Goal: Communication & Community: Answer question/provide support

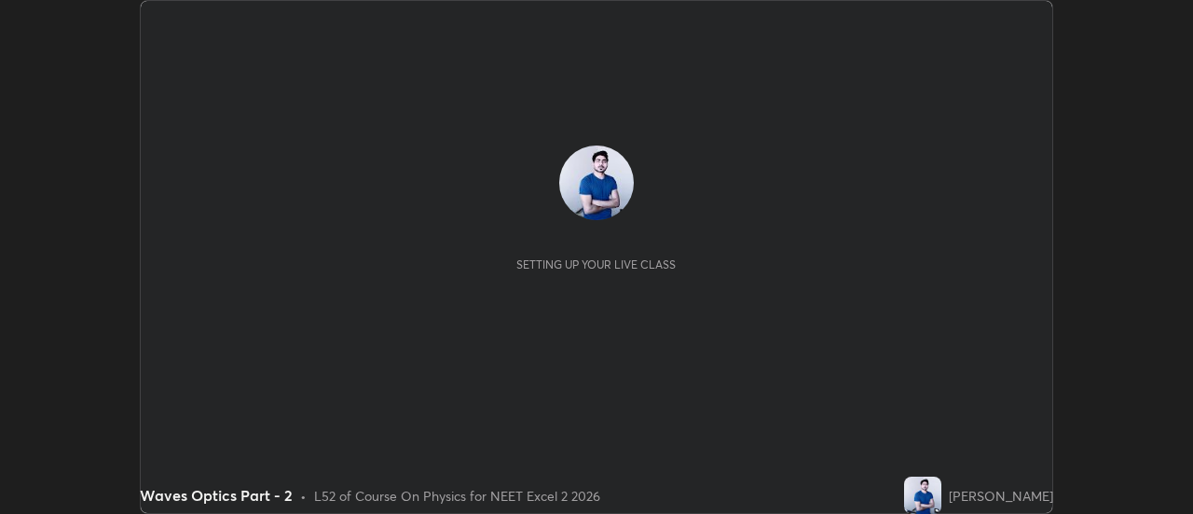
scroll to position [514, 1193]
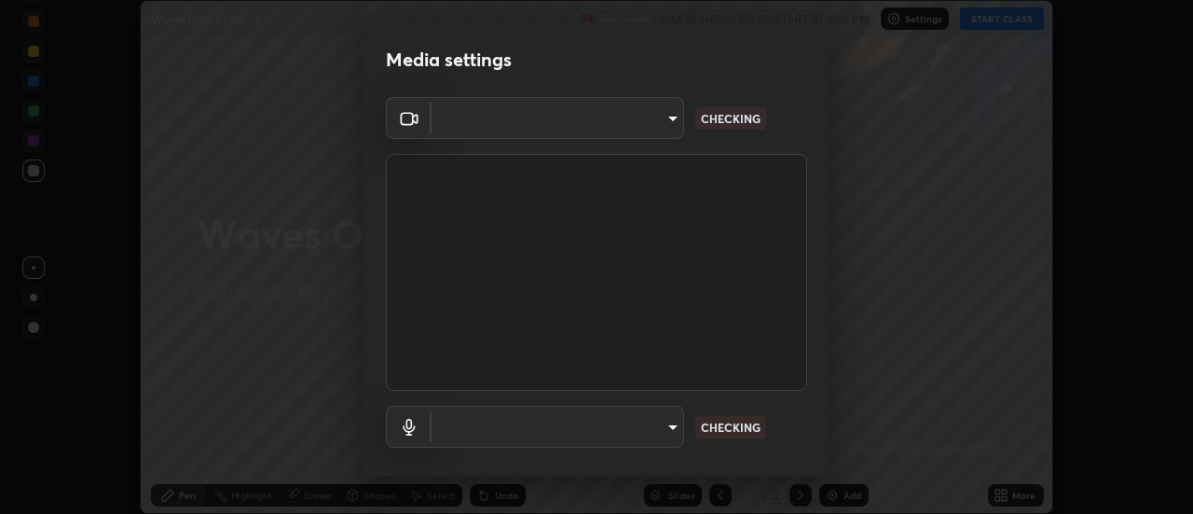
type input "de4d584312b4434b91bb48b0c0e382846541704910f56accdd629dbaa70238e6"
type input "default"
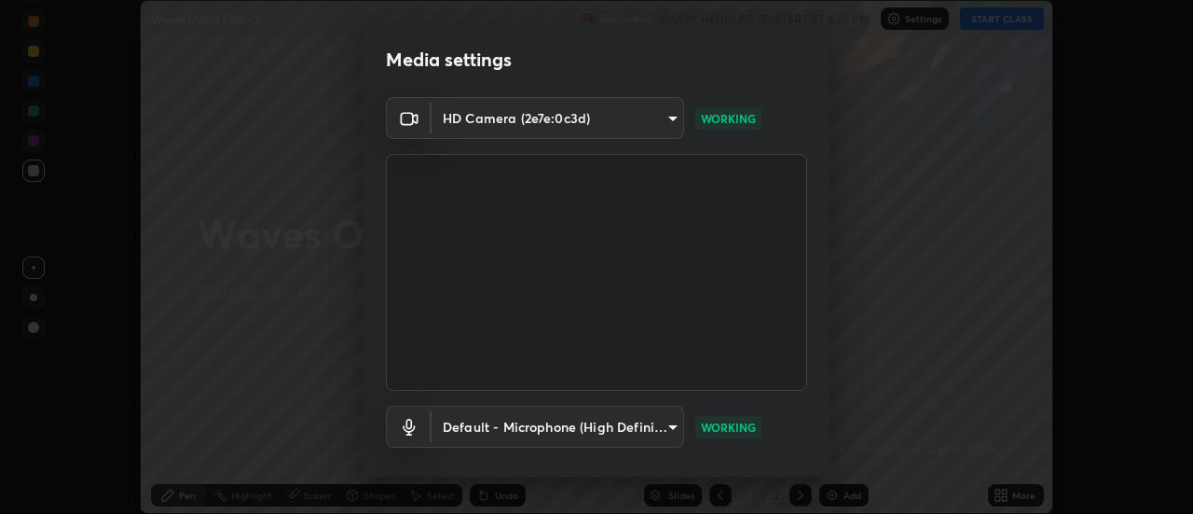
scroll to position [98, 0]
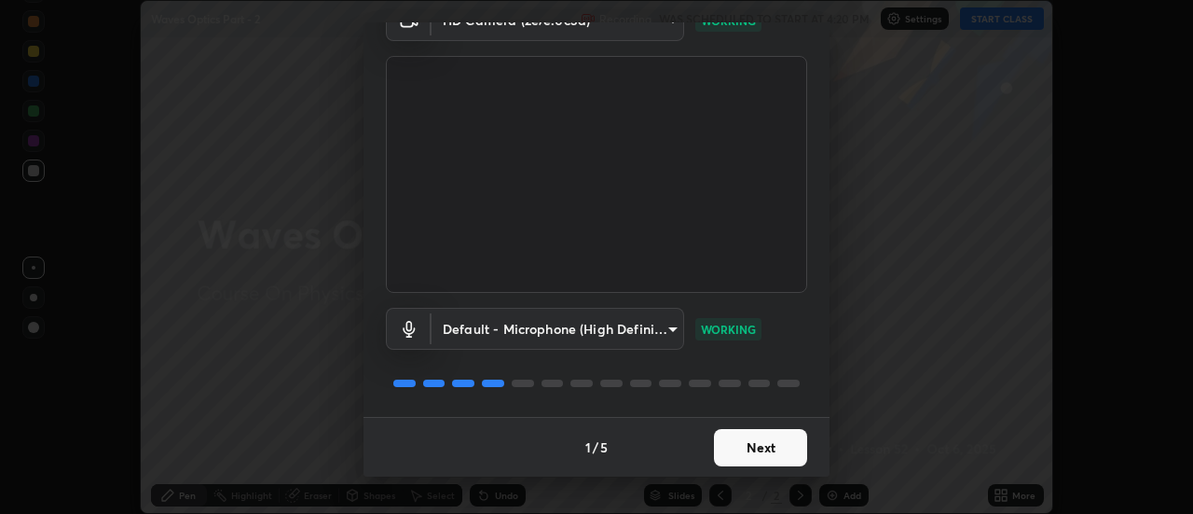
click at [770, 445] on button "Next" at bounding box center [760, 447] width 93 height 37
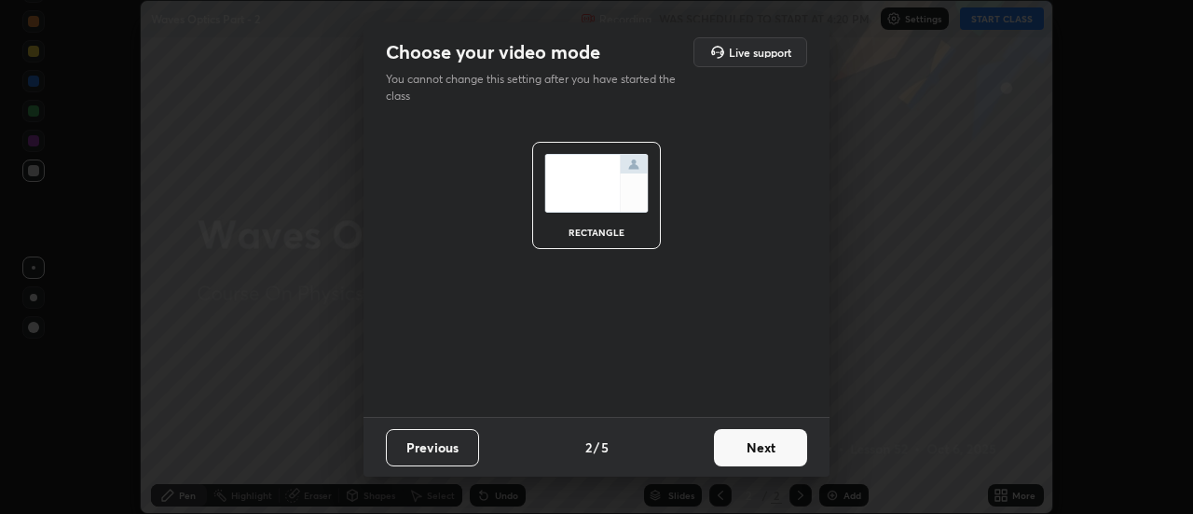
click at [767, 445] on button "Next" at bounding box center [760, 447] width 93 height 37
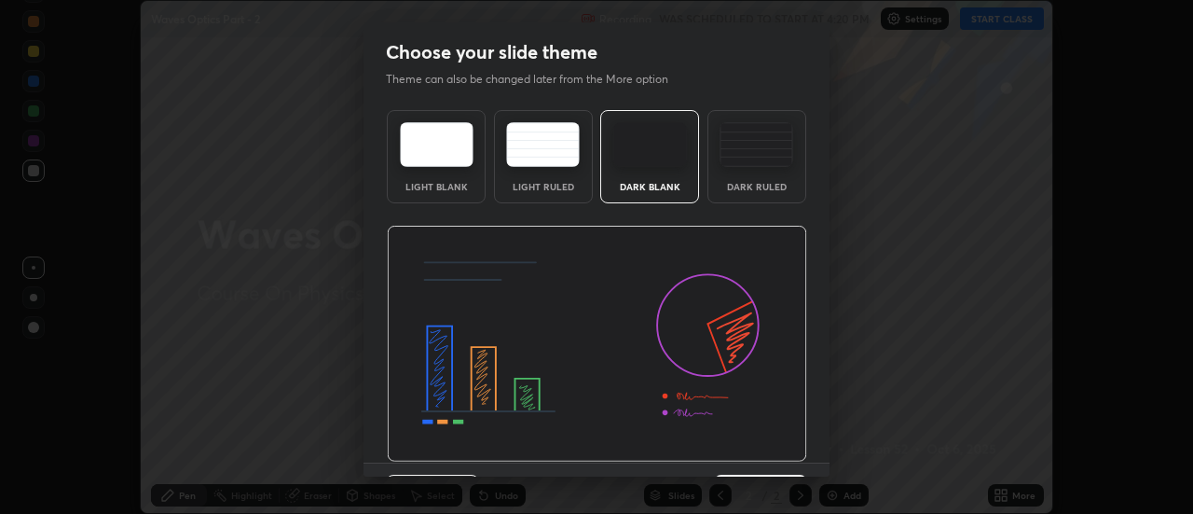
scroll to position [46, 0]
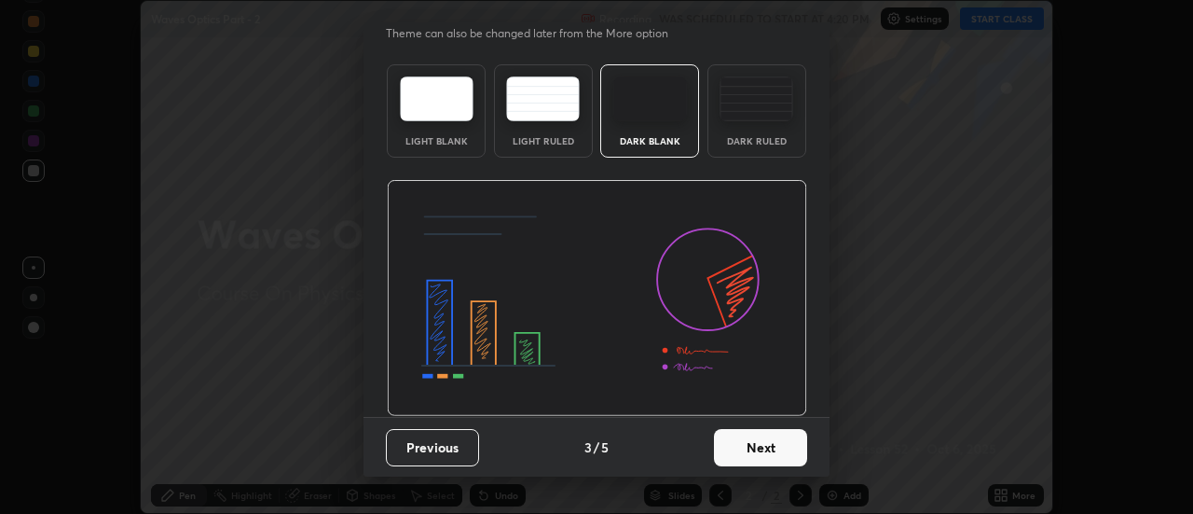
click at [757, 452] on button "Next" at bounding box center [760, 447] width 93 height 37
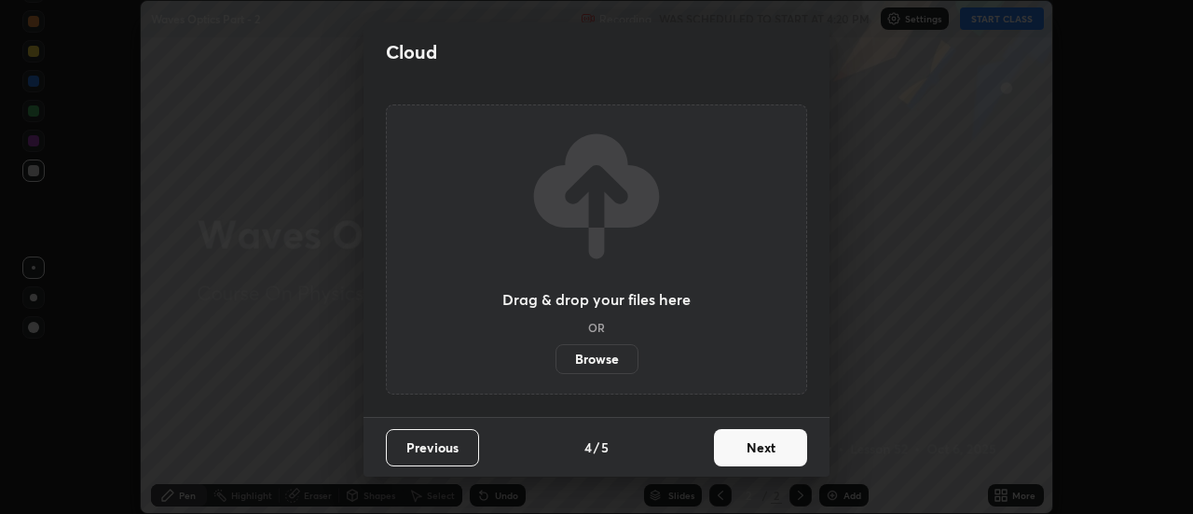
scroll to position [0, 0]
click at [769, 453] on button "Next" at bounding box center [760, 447] width 93 height 37
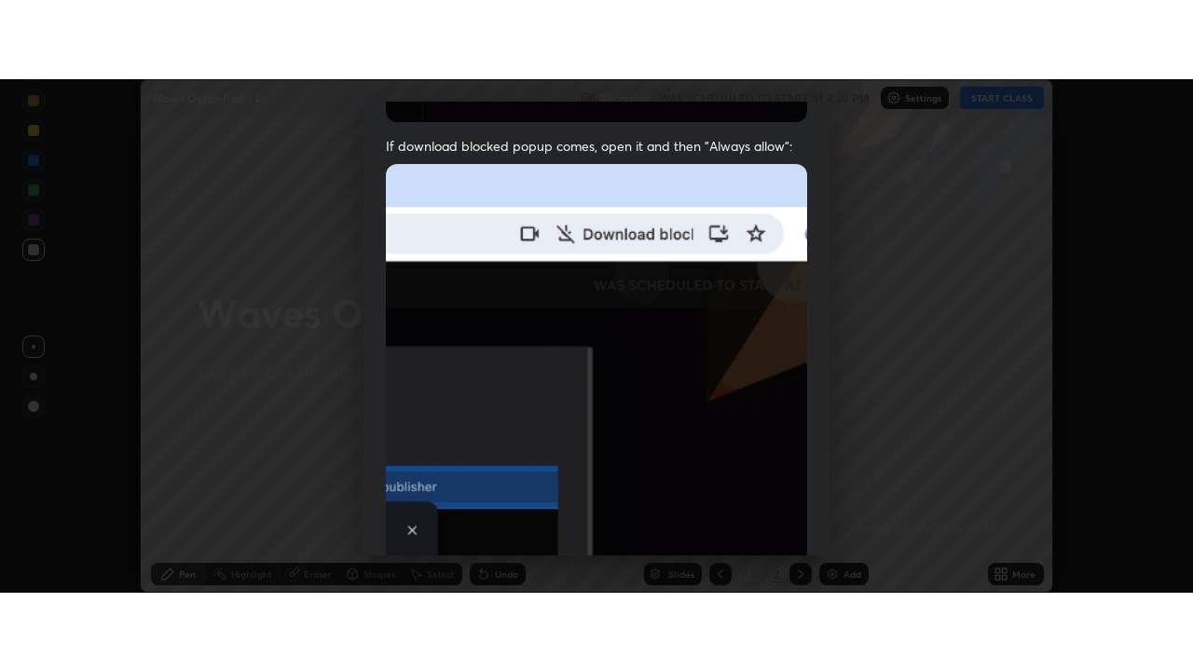
scroll to position [478, 0]
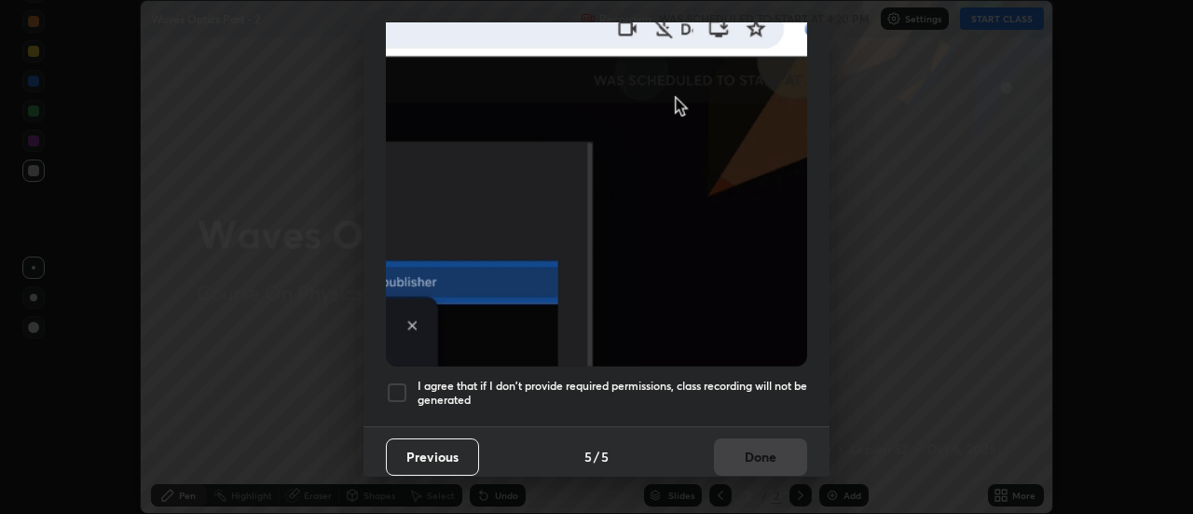
click at [408, 391] on div "I agree that if I don't provide required permissions, class recording will not …" at bounding box center [596, 392] width 421 height 22
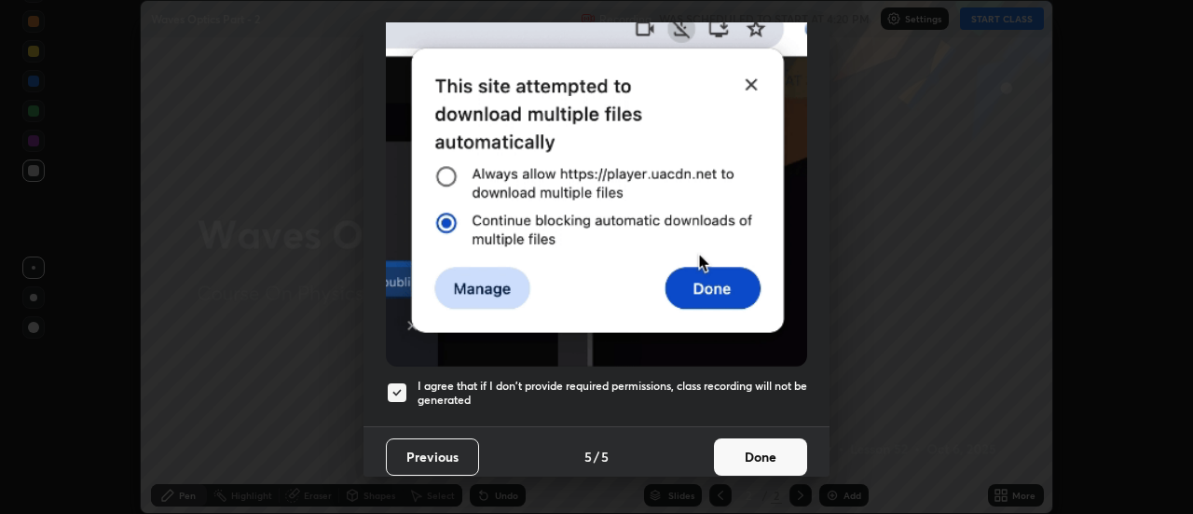
click at [756, 449] on button "Done" at bounding box center [760, 456] width 93 height 37
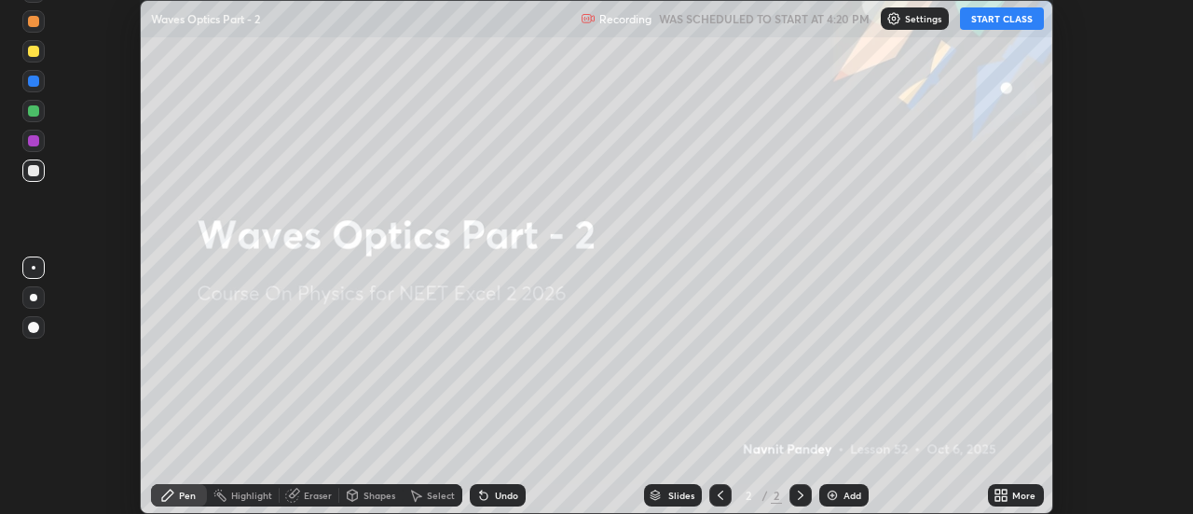
click at [1005, 491] on icon at bounding box center [1005, 491] width 5 height 5
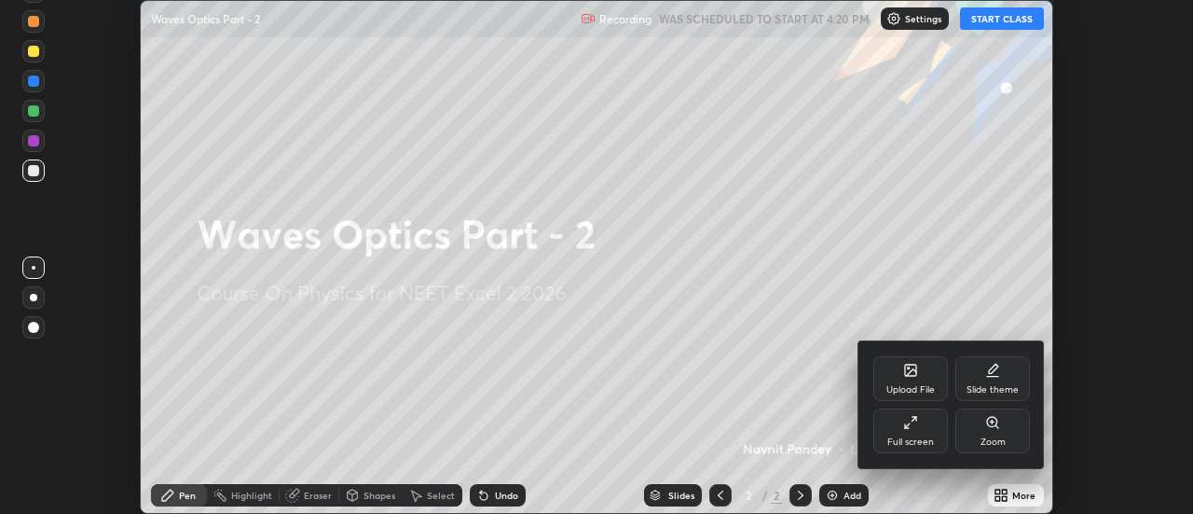
click at [932, 434] on div "Full screen" at bounding box center [911, 430] width 75 height 45
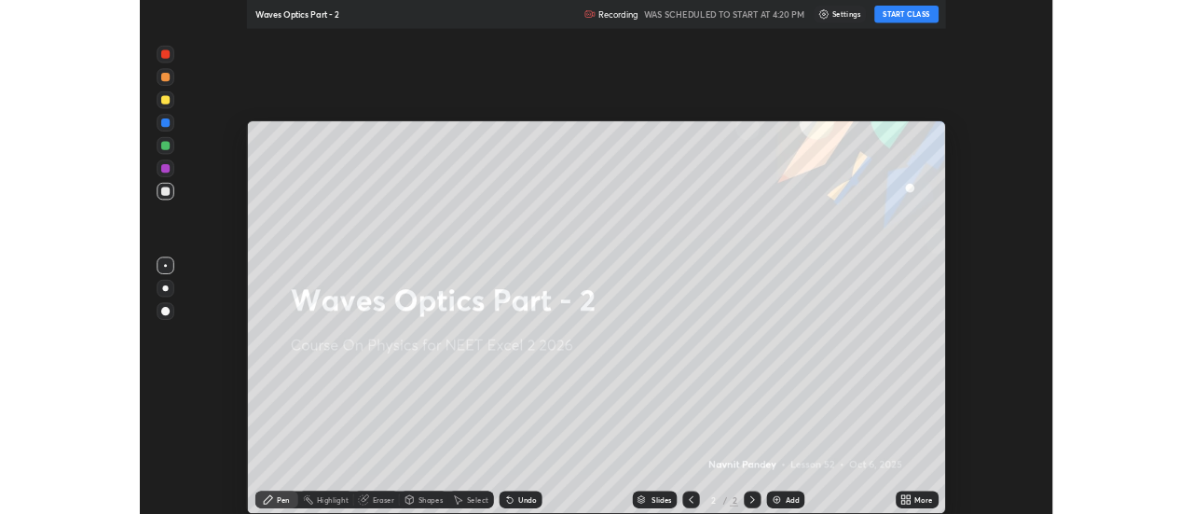
scroll to position [671, 1193]
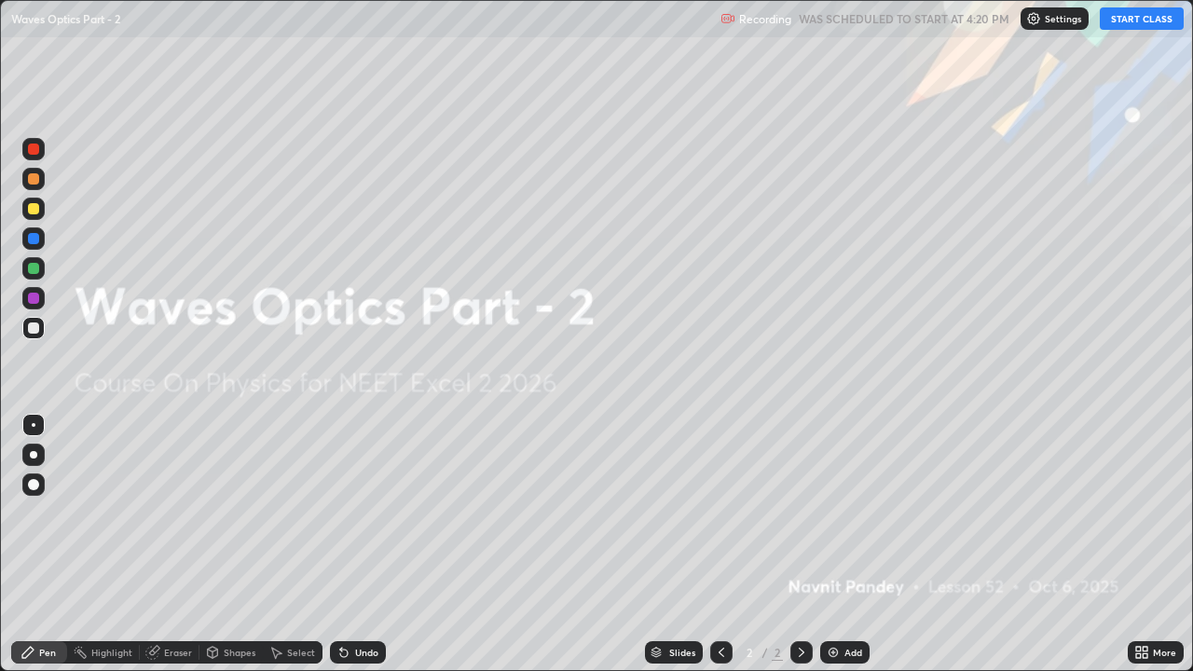
click at [1142, 22] on button "START CLASS" at bounding box center [1142, 18] width 84 height 22
click at [839, 513] on img at bounding box center [833, 652] width 15 height 15
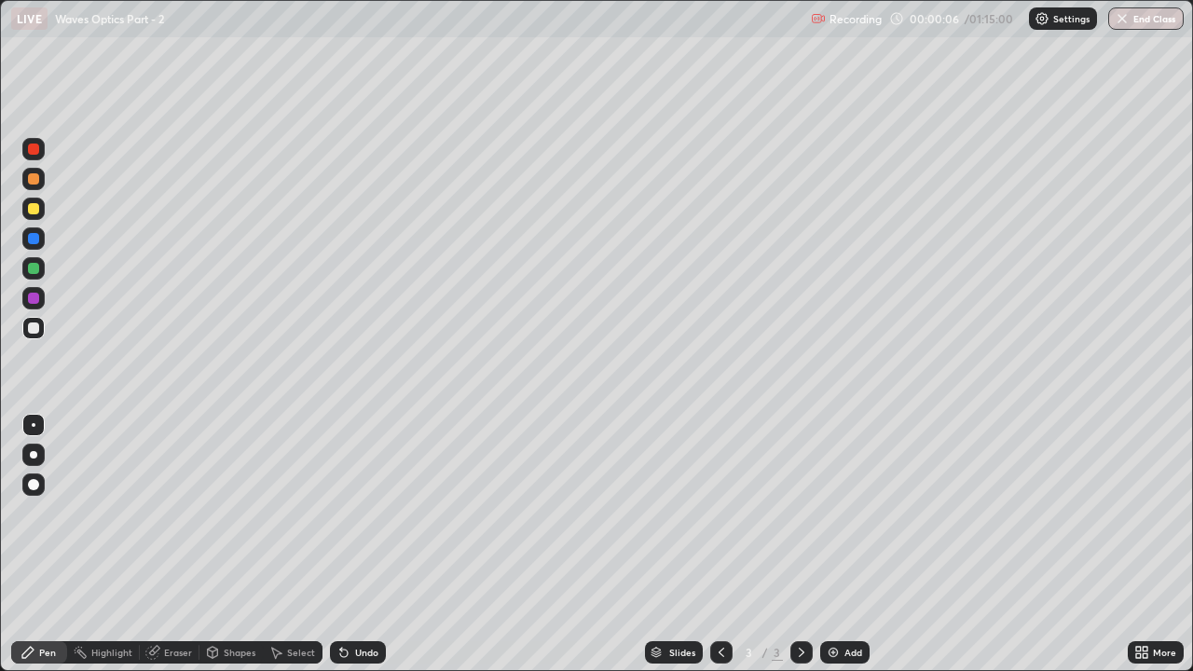
click at [34, 456] on div at bounding box center [33, 454] width 7 height 7
click at [38, 263] on div at bounding box center [33, 268] width 22 height 22
click at [34, 425] on div at bounding box center [34, 425] width 4 height 4
click at [37, 271] on div at bounding box center [33, 268] width 11 height 11
click at [29, 325] on div at bounding box center [33, 328] width 11 height 11
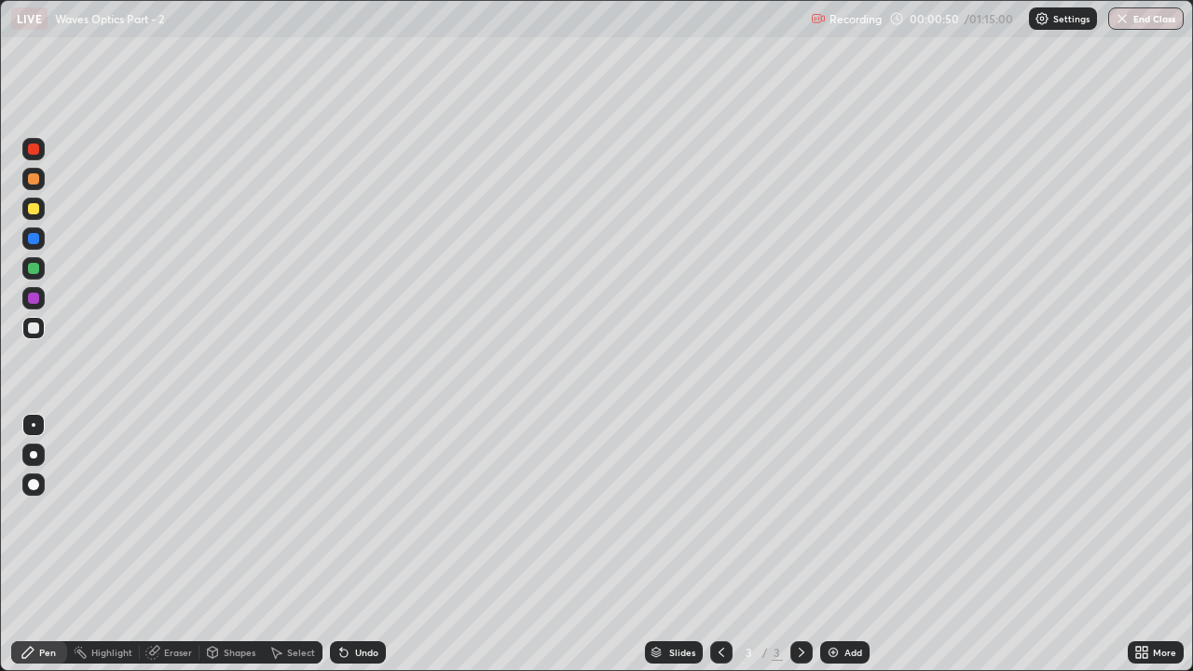
click at [35, 291] on div at bounding box center [33, 298] width 22 height 22
click at [34, 269] on div at bounding box center [33, 268] width 11 height 11
click at [35, 236] on div at bounding box center [33, 238] width 11 height 11
click at [800, 513] on icon at bounding box center [801, 652] width 15 height 15
click at [845, 513] on div "Add" at bounding box center [854, 652] width 18 height 9
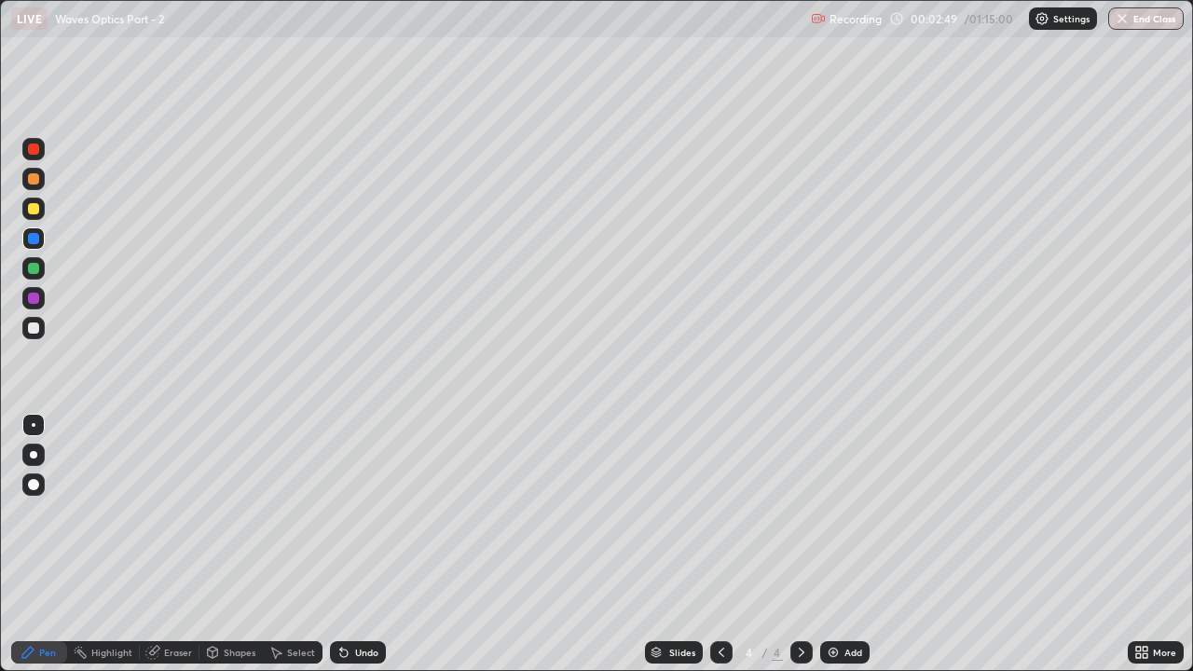
click at [41, 263] on div at bounding box center [33, 268] width 22 height 22
click at [35, 238] on div at bounding box center [33, 238] width 11 height 11
click at [37, 270] on div at bounding box center [33, 268] width 11 height 11
click at [348, 513] on icon at bounding box center [344, 652] width 15 height 15
click at [34, 245] on div at bounding box center [33, 238] width 22 height 22
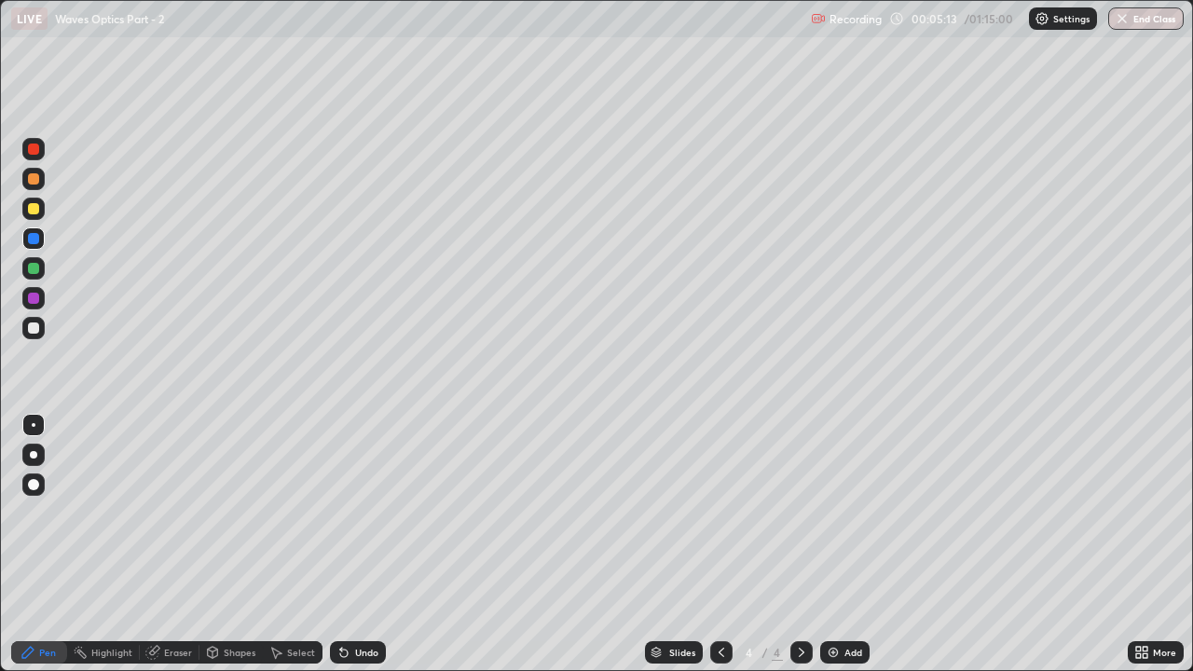
click at [177, 513] on div "Eraser" at bounding box center [178, 652] width 28 height 9
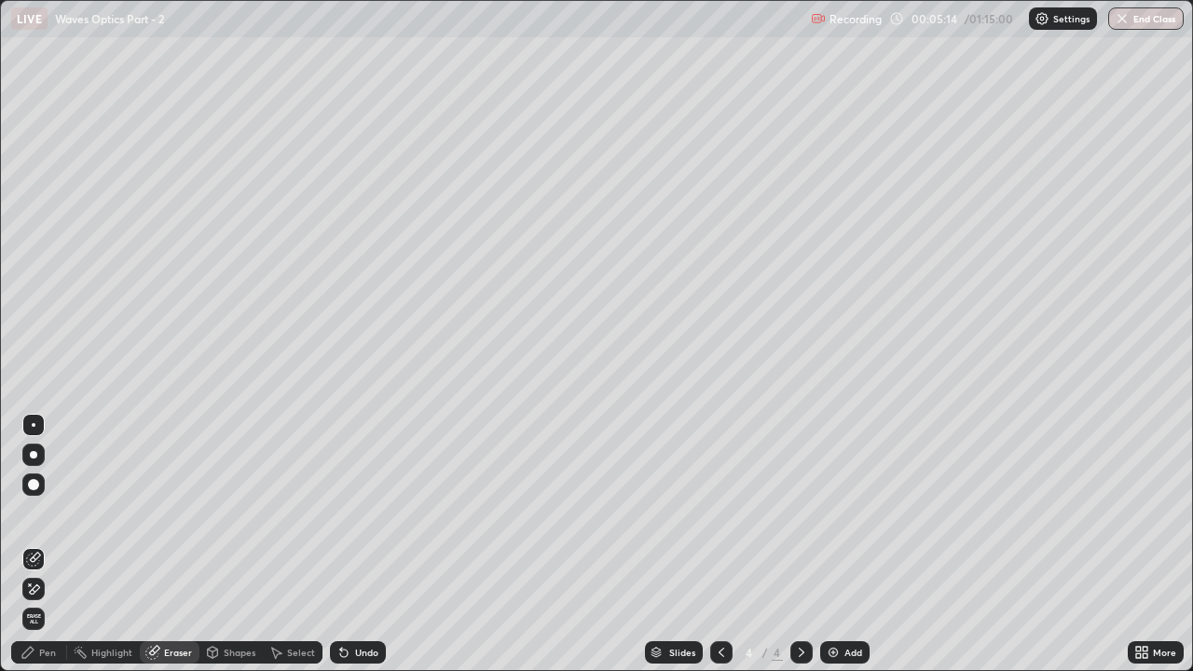
click at [34, 513] on icon at bounding box center [35, 589] width 10 height 9
click at [53, 513] on div "Pen" at bounding box center [39, 652] width 56 height 22
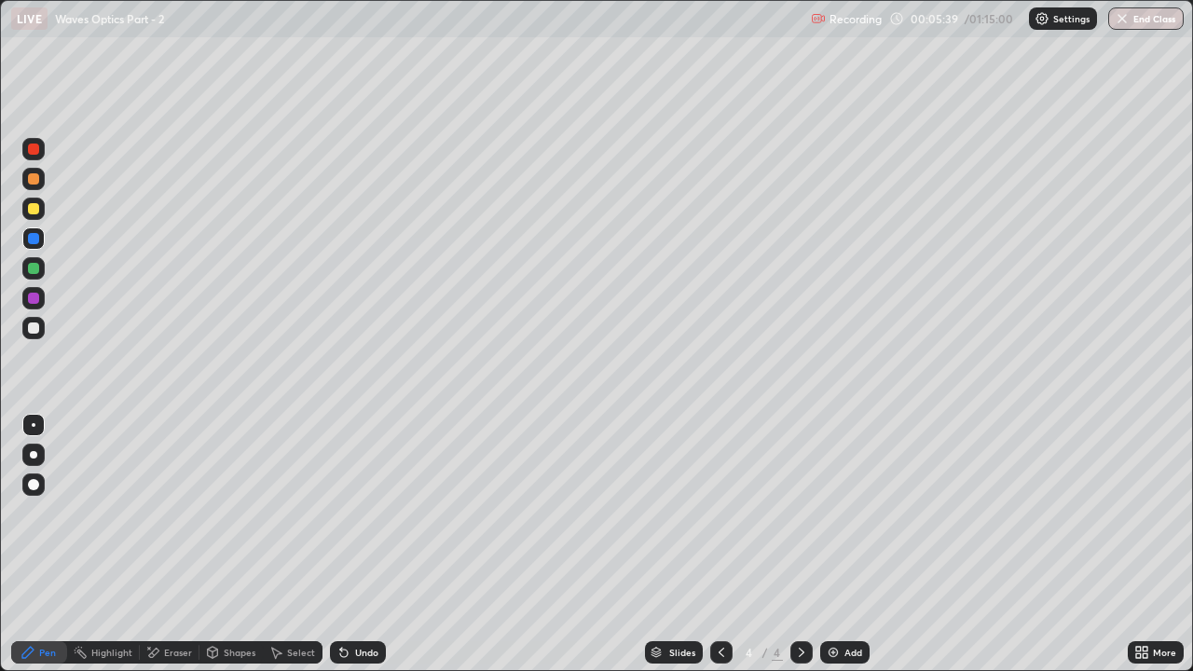
click at [56, 513] on div "Pen" at bounding box center [39, 652] width 56 height 22
click at [33, 271] on div at bounding box center [33, 268] width 11 height 11
click at [348, 513] on div "Undo" at bounding box center [358, 652] width 56 height 22
click at [342, 513] on icon at bounding box center [343, 653] width 7 height 7
click at [363, 513] on div "Undo" at bounding box center [366, 652] width 23 height 9
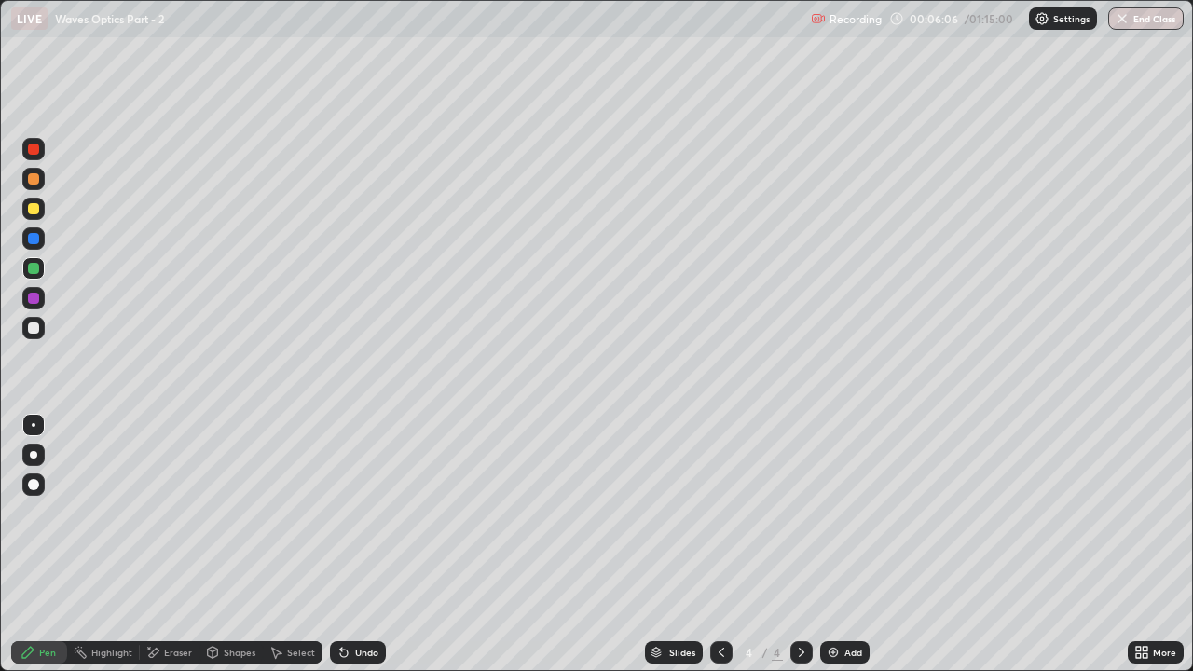
click at [355, 513] on div "Undo" at bounding box center [366, 652] width 23 height 9
click at [348, 513] on icon at bounding box center [344, 652] width 15 height 15
click at [340, 513] on icon at bounding box center [341, 649] width 2 height 2
click at [43, 237] on div at bounding box center [33, 238] width 22 height 22
click at [176, 513] on div "Eraser" at bounding box center [178, 652] width 28 height 9
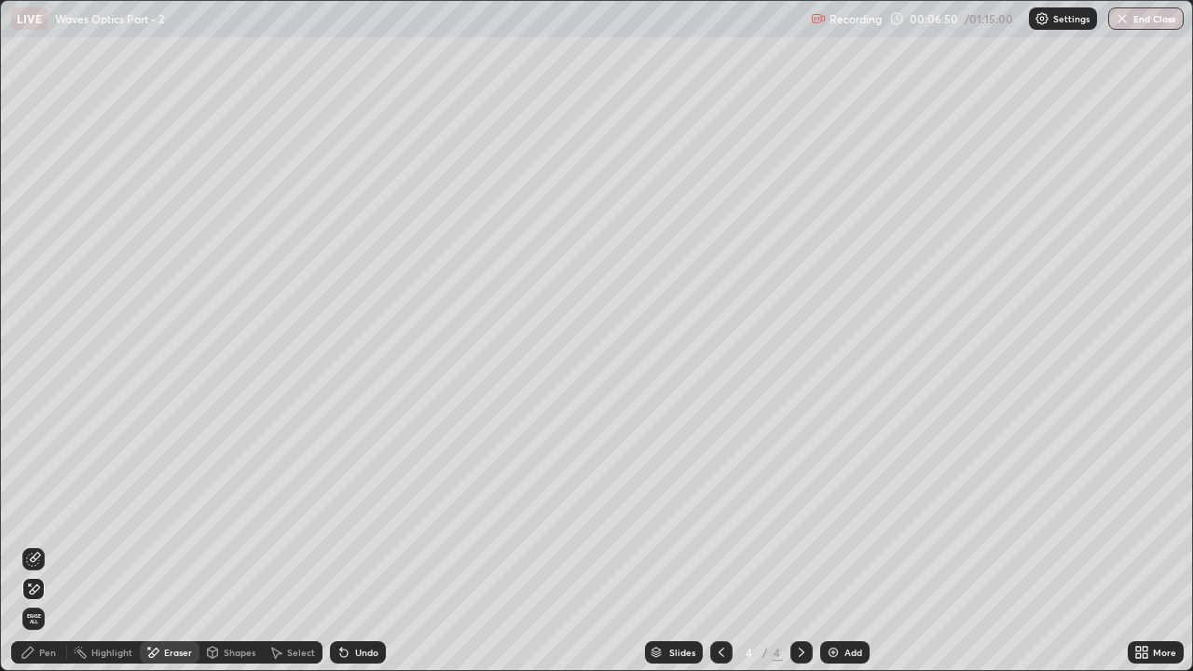
click at [55, 513] on div "Pen" at bounding box center [47, 652] width 17 height 9
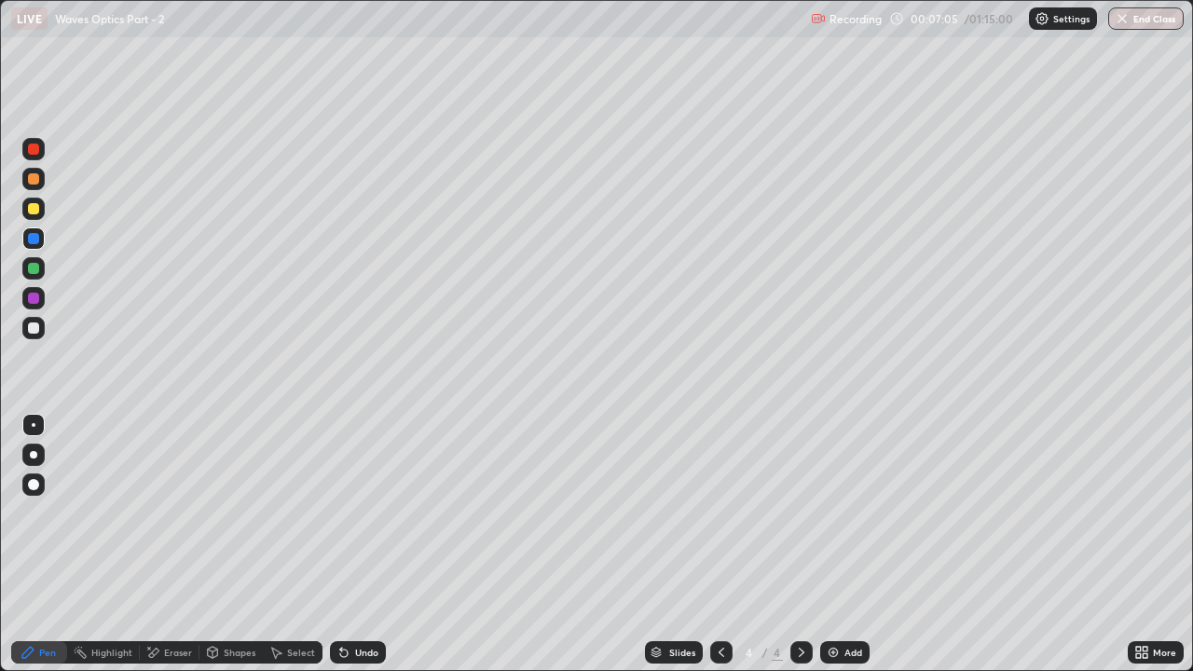
click at [32, 216] on div at bounding box center [33, 209] width 22 height 22
click at [358, 513] on div "Undo" at bounding box center [366, 652] width 23 height 9
click at [34, 239] on div at bounding box center [33, 238] width 11 height 11
click at [42, 267] on div at bounding box center [33, 268] width 22 height 22
click at [178, 513] on div "Eraser" at bounding box center [178, 652] width 28 height 9
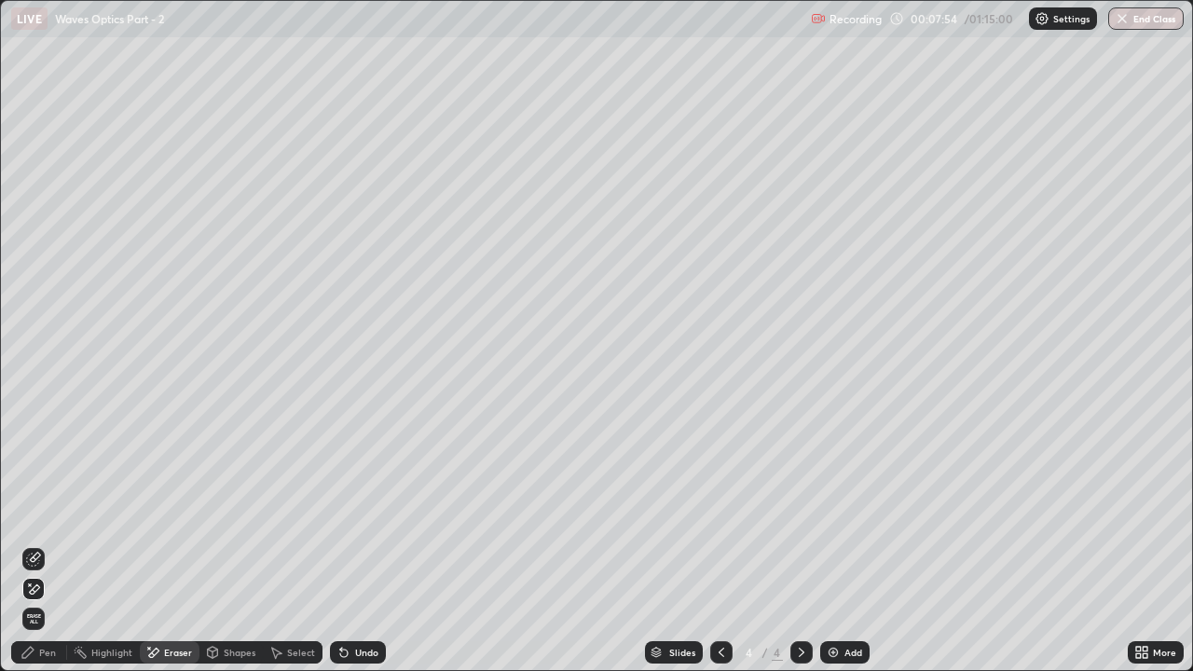
click at [56, 513] on div "Pen" at bounding box center [39, 652] width 56 height 22
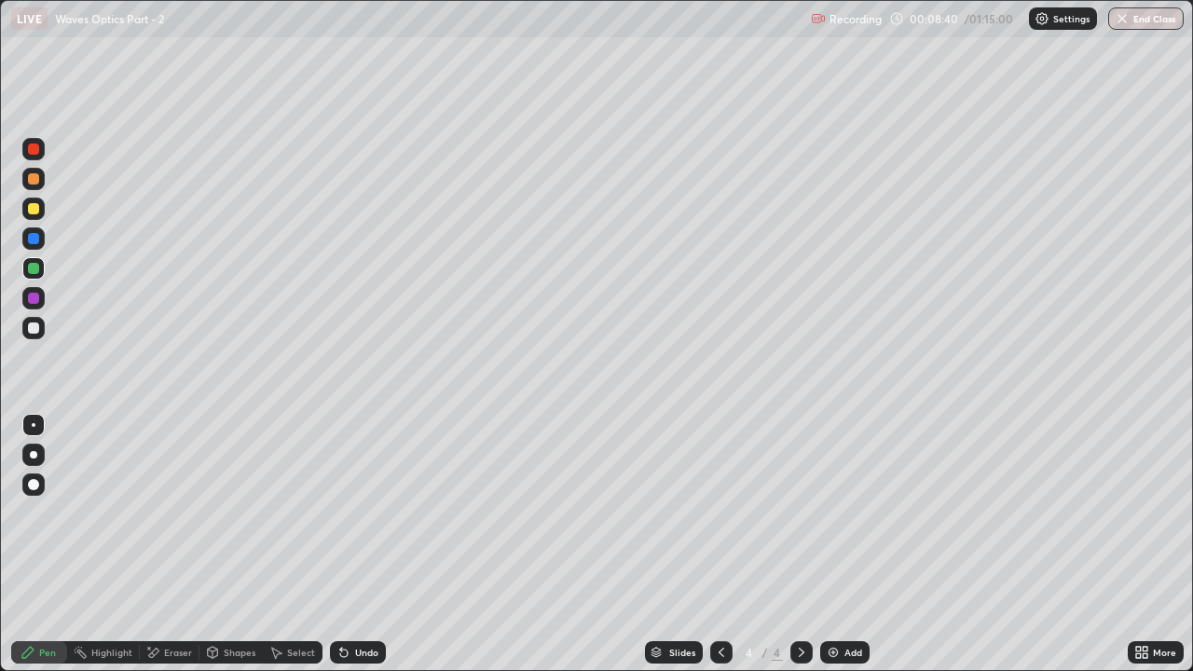
click at [352, 513] on div "Undo" at bounding box center [358, 652] width 56 height 22
click at [348, 513] on icon at bounding box center [344, 652] width 15 height 15
click at [355, 513] on div "Undo" at bounding box center [366, 652] width 23 height 9
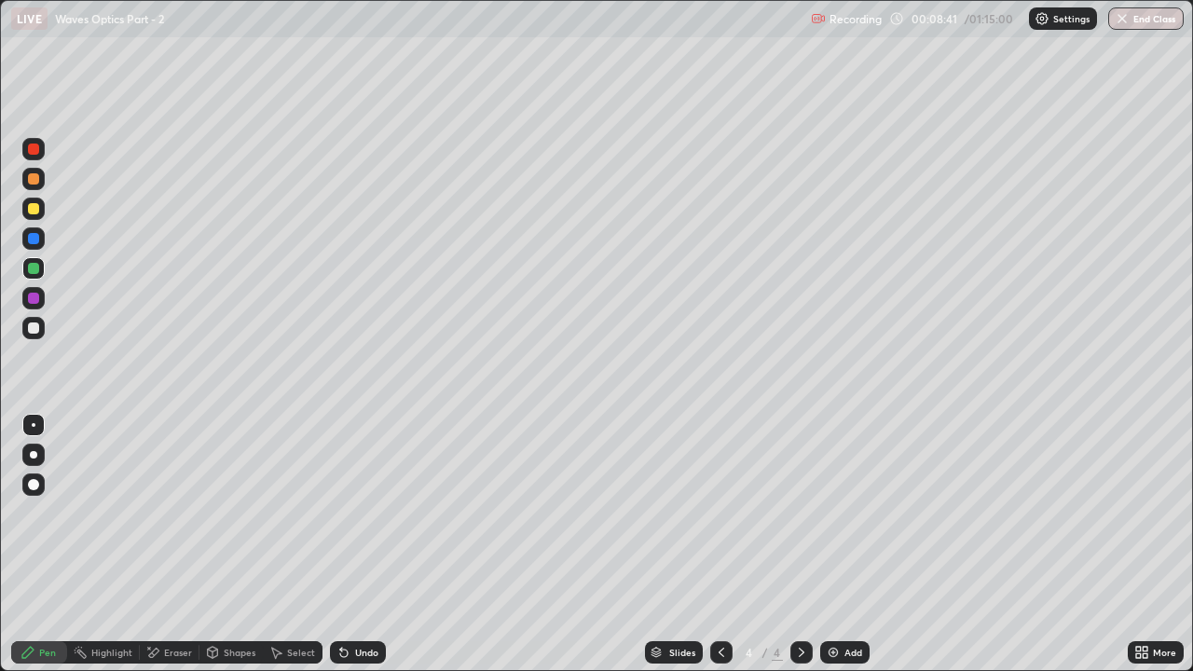
click at [352, 513] on div "Undo" at bounding box center [358, 652] width 56 height 22
click at [355, 513] on div "Undo" at bounding box center [366, 652] width 23 height 9
click at [57, 513] on div "Pen" at bounding box center [39, 652] width 56 height 22
click at [41, 239] on div at bounding box center [33, 238] width 22 height 22
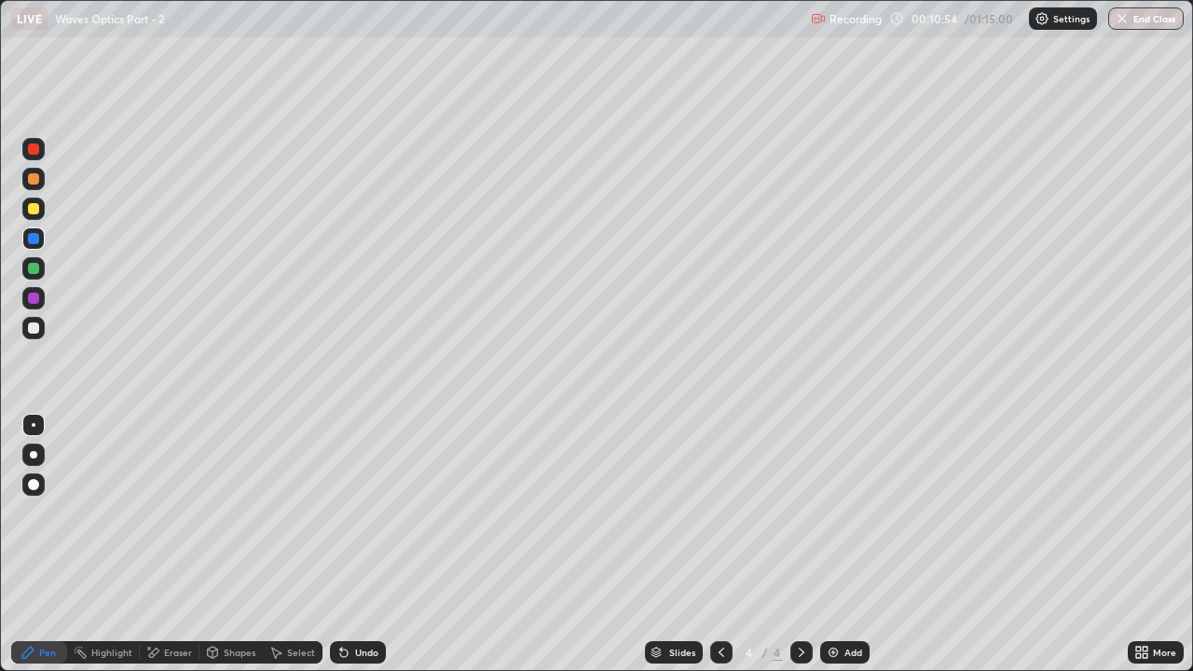
click at [800, 513] on icon at bounding box center [801, 652] width 15 height 15
click at [841, 513] on div "Add" at bounding box center [844, 652] width 49 height 22
click at [35, 270] on div at bounding box center [33, 268] width 11 height 11
click at [713, 513] on div at bounding box center [721, 652] width 22 height 22
click at [35, 290] on div at bounding box center [33, 298] width 22 height 22
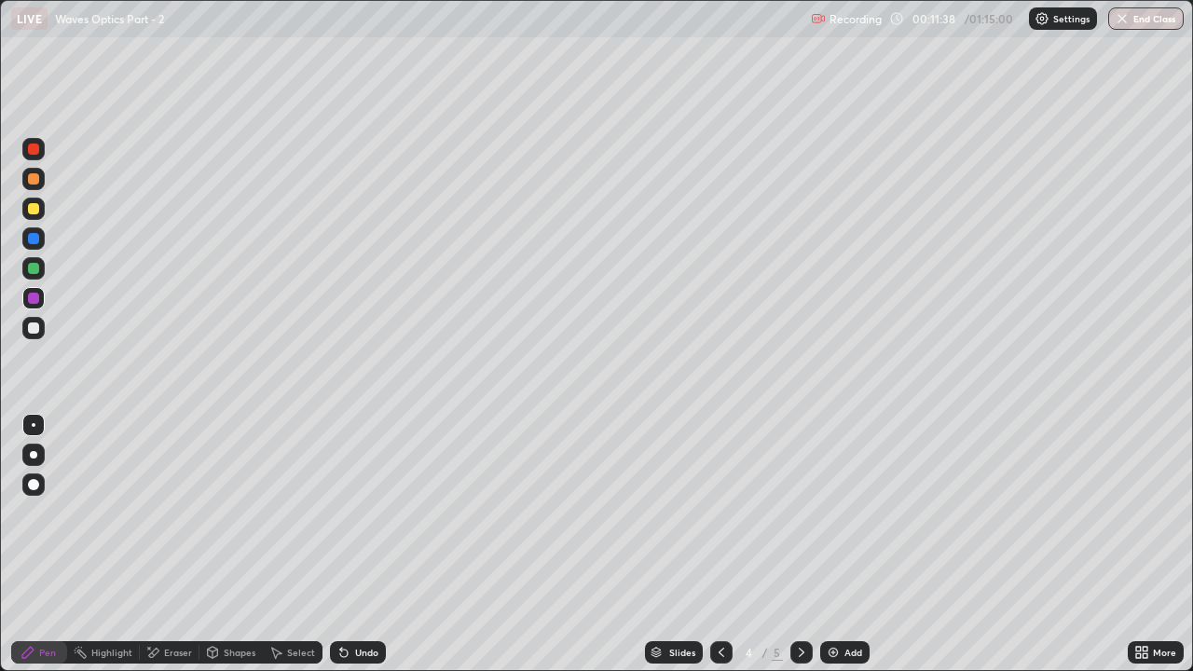
click at [34, 306] on div at bounding box center [33, 298] width 22 height 22
click at [801, 513] on icon at bounding box center [801, 652] width 15 height 15
click at [35, 238] on div at bounding box center [33, 238] width 11 height 11
click at [41, 266] on div at bounding box center [33, 268] width 22 height 22
click at [792, 513] on div at bounding box center [802, 652] width 22 height 22
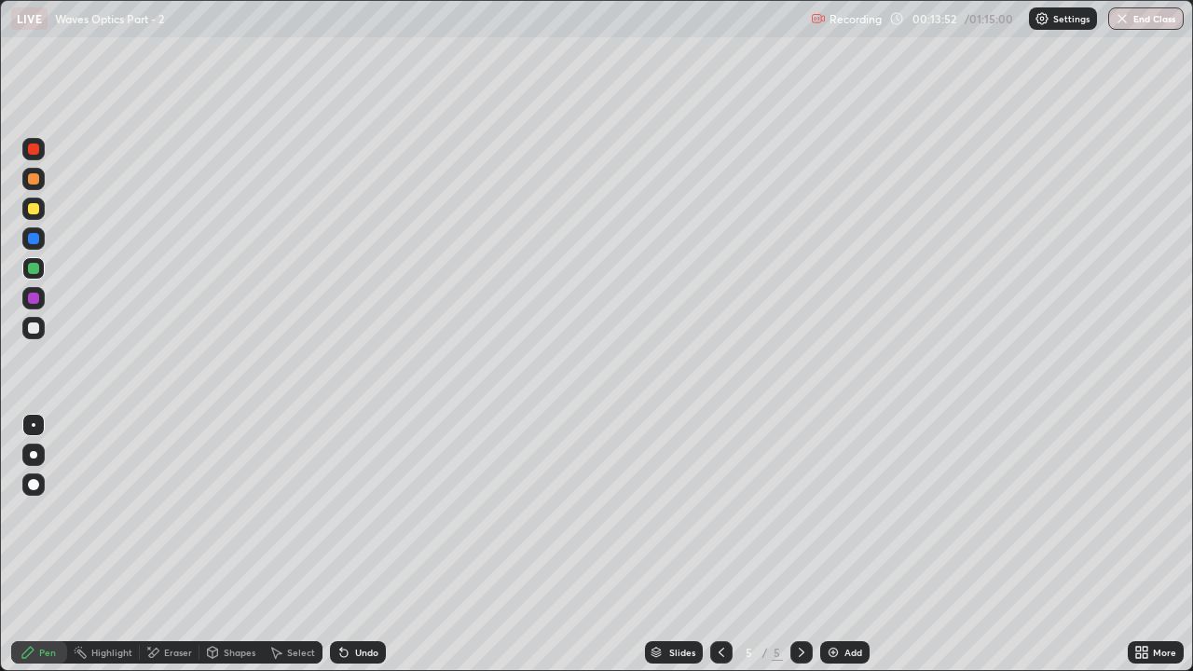
click at [838, 513] on img at bounding box center [833, 652] width 15 height 15
click at [34, 329] on div at bounding box center [33, 328] width 11 height 11
click at [36, 290] on div at bounding box center [33, 298] width 22 height 22
click at [34, 271] on div at bounding box center [33, 268] width 11 height 11
click at [362, 513] on div "Undo" at bounding box center [366, 652] width 23 height 9
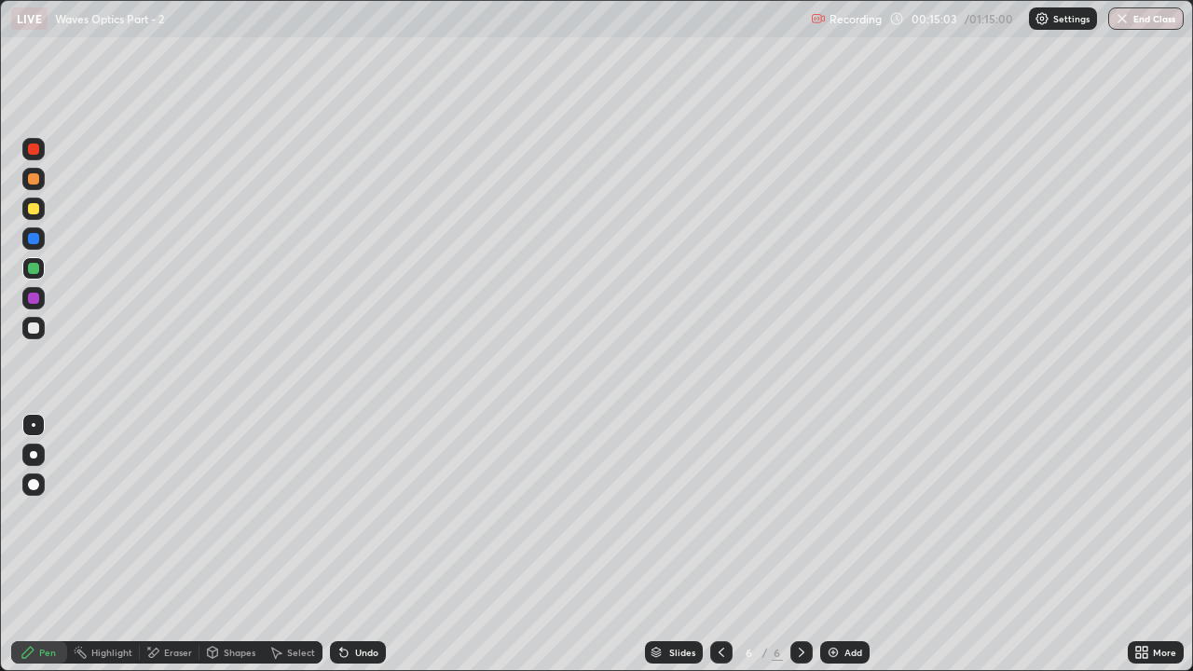
click at [359, 513] on div "Undo" at bounding box center [366, 652] width 23 height 9
click at [808, 513] on div at bounding box center [802, 652] width 22 height 22
click at [719, 513] on div at bounding box center [721, 652] width 22 height 22
click at [720, 513] on icon at bounding box center [721, 652] width 15 height 15
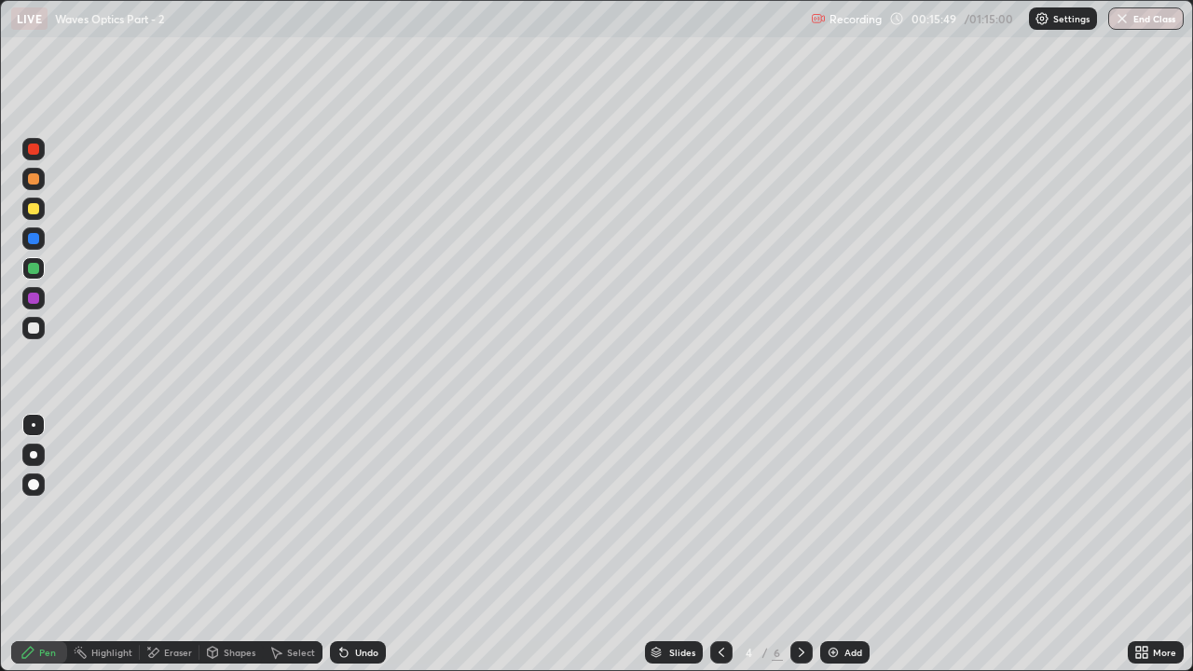
click at [718, 513] on icon at bounding box center [721, 652] width 15 height 15
click at [796, 513] on icon at bounding box center [801, 652] width 15 height 15
click at [720, 513] on icon at bounding box center [721, 652] width 15 height 15
click at [802, 513] on icon at bounding box center [802, 652] width 6 height 9
click at [802, 513] on icon at bounding box center [801, 652] width 15 height 15
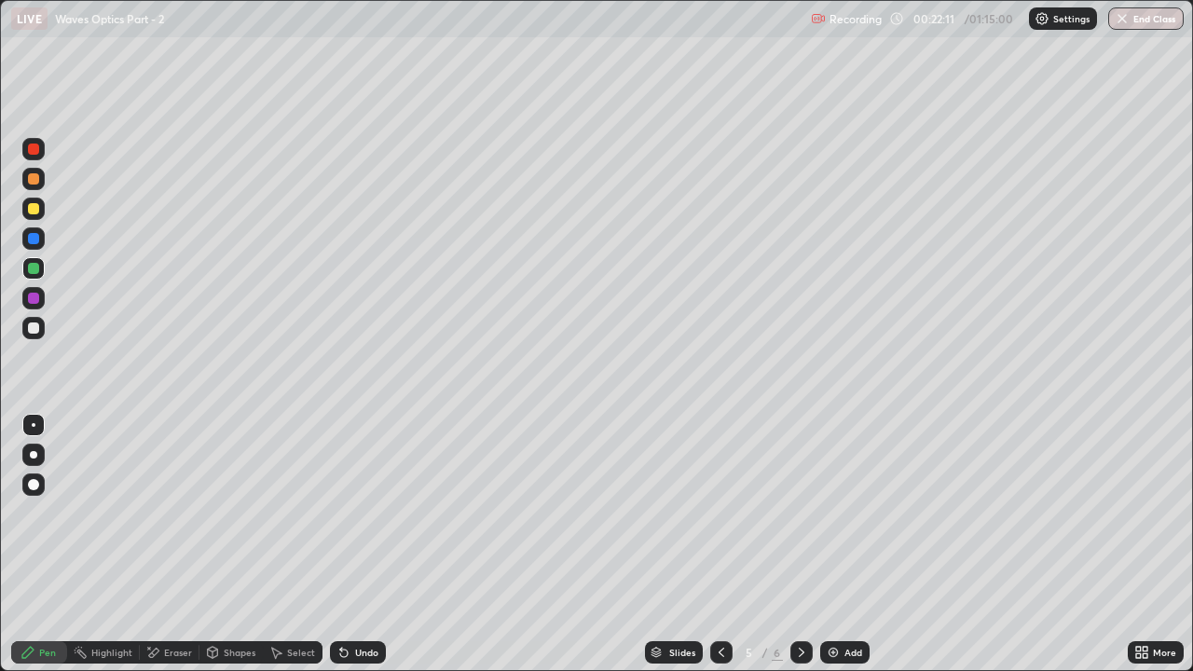
click at [800, 513] on icon at bounding box center [801, 652] width 15 height 15
click at [804, 513] on icon at bounding box center [801, 652] width 15 height 15
click at [842, 513] on div "Add" at bounding box center [844, 652] width 49 height 22
click at [36, 325] on div at bounding box center [33, 328] width 11 height 11
click at [348, 513] on icon at bounding box center [344, 652] width 15 height 15
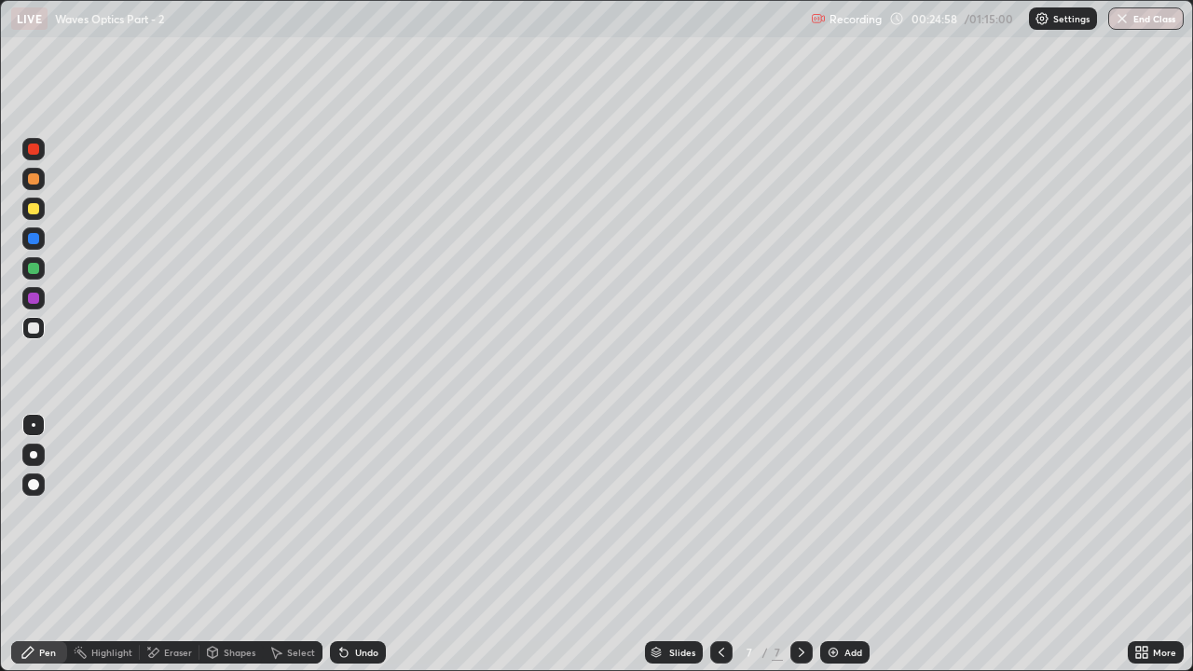
click at [348, 513] on icon at bounding box center [344, 652] width 15 height 15
click at [35, 241] on div at bounding box center [33, 238] width 11 height 11
click at [34, 209] on div at bounding box center [33, 208] width 11 height 11
click at [356, 513] on div "Undo" at bounding box center [366, 652] width 23 height 9
click at [355, 513] on div "Undo" at bounding box center [366, 652] width 23 height 9
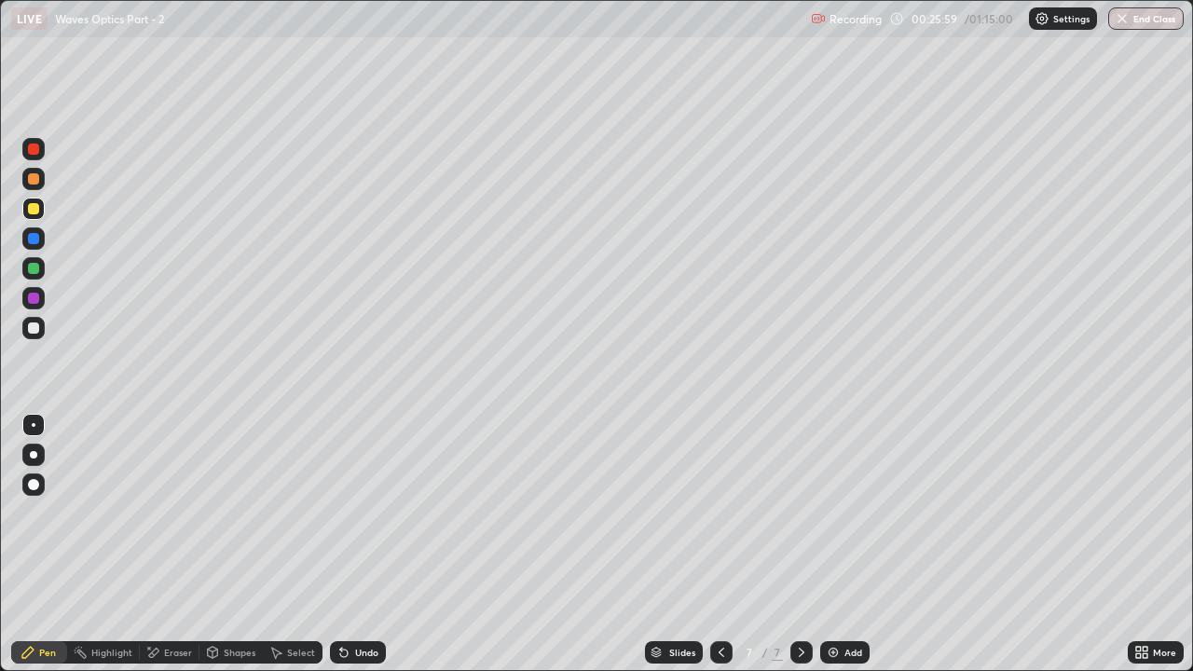
click at [348, 513] on icon at bounding box center [344, 652] width 15 height 15
click at [355, 513] on div "Undo" at bounding box center [366, 652] width 23 height 9
click at [43, 179] on div at bounding box center [33, 179] width 22 height 22
click at [720, 513] on icon at bounding box center [721, 652] width 15 height 15
click at [807, 513] on div at bounding box center [802, 652] width 22 height 22
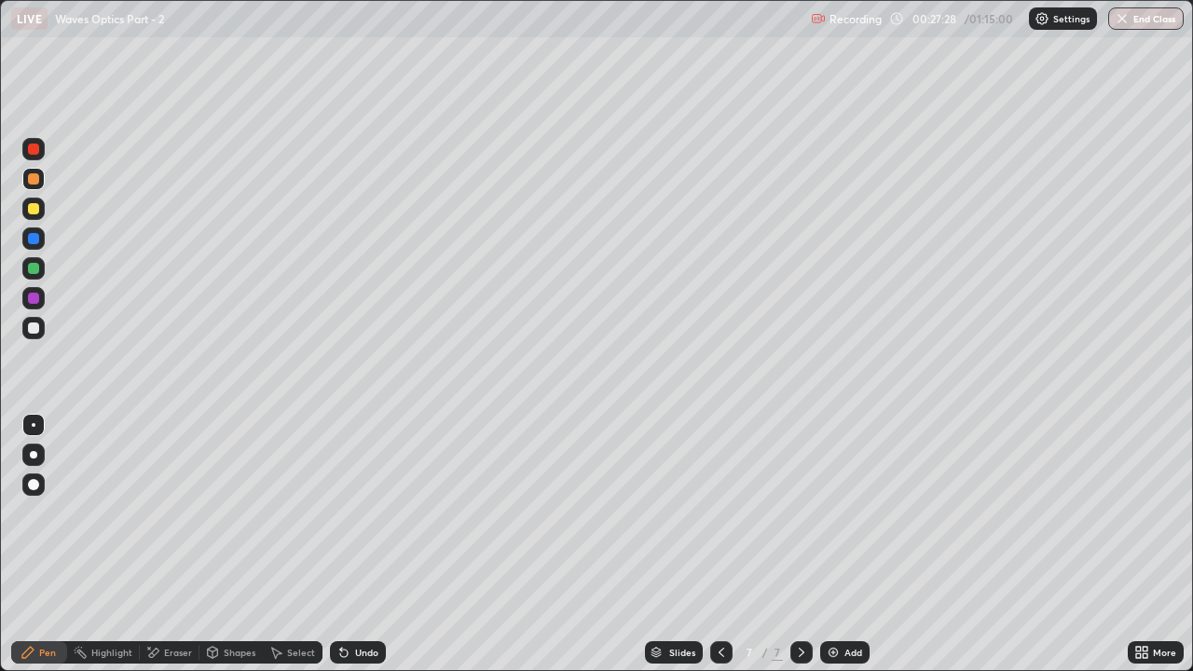
click at [180, 513] on div "Eraser" at bounding box center [170, 652] width 60 height 22
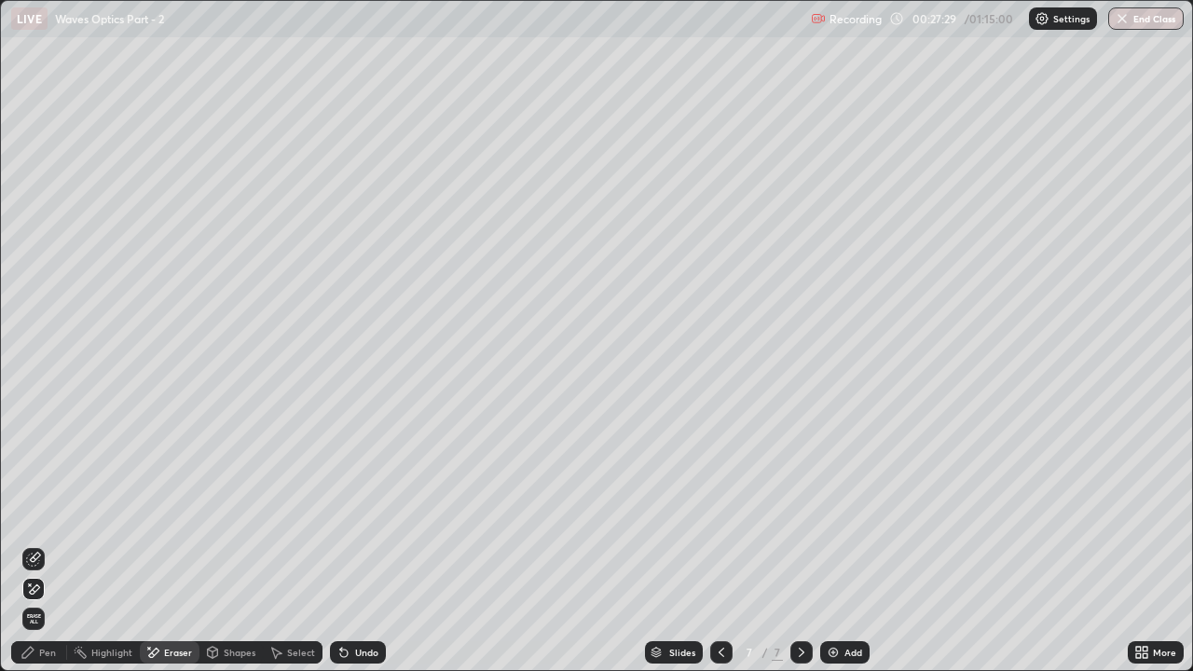
click at [36, 513] on icon at bounding box center [33, 559] width 15 height 15
click at [57, 513] on div "Pen" at bounding box center [39, 652] width 56 height 22
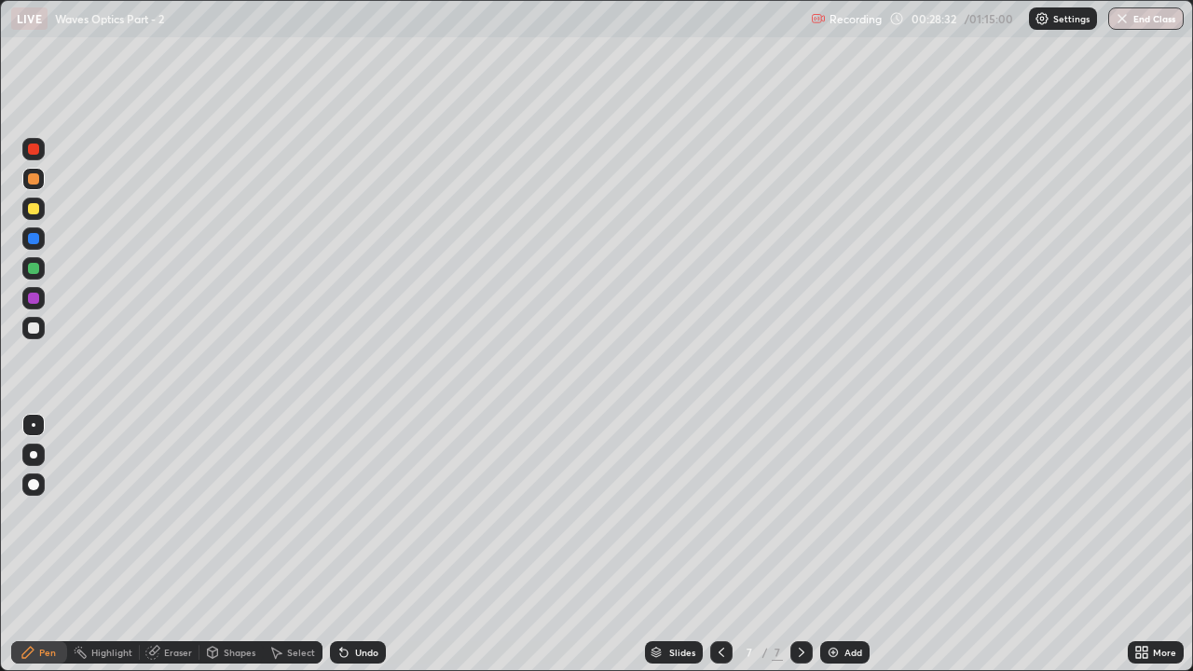
click at [723, 513] on icon at bounding box center [721, 652] width 15 height 15
click at [799, 513] on icon at bounding box center [801, 652] width 15 height 15
click at [359, 513] on div "Undo" at bounding box center [358, 652] width 56 height 22
click at [355, 513] on div "Undo" at bounding box center [366, 652] width 23 height 9
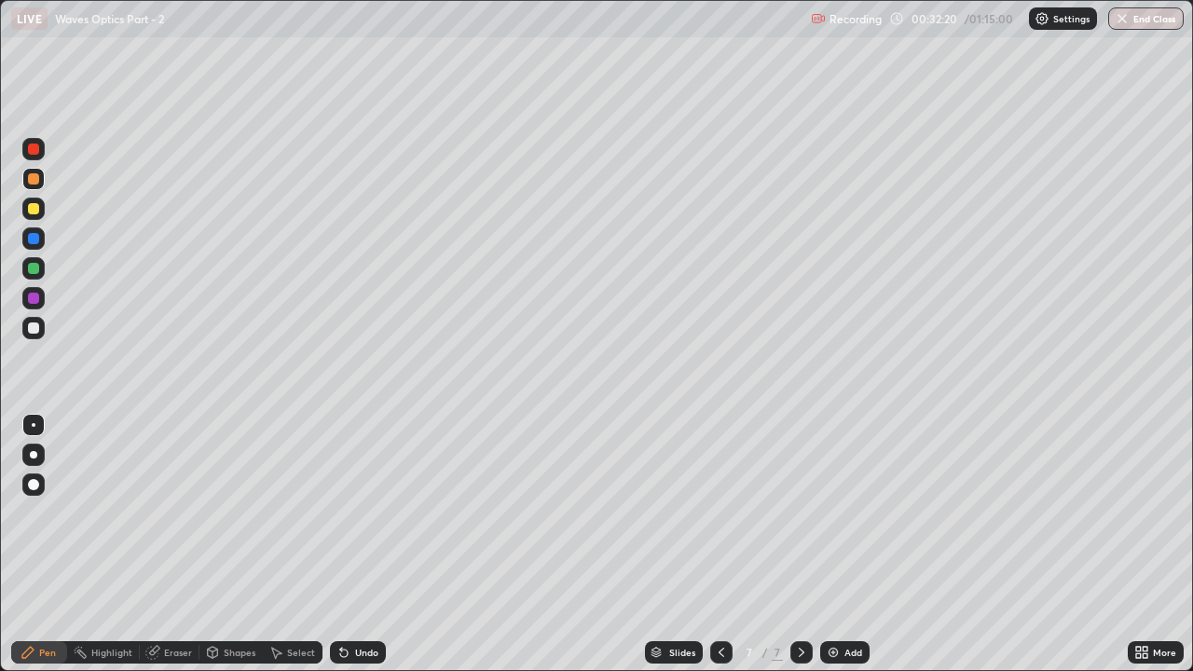
click at [350, 513] on div "Undo" at bounding box center [358, 652] width 56 height 22
click at [39, 275] on div at bounding box center [33, 268] width 22 height 22
click at [791, 513] on div at bounding box center [802, 652] width 22 height 22
click at [828, 513] on img at bounding box center [833, 652] width 15 height 15
click at [800, 513] on icon at bounding box center [801, 652] width 15 height 15
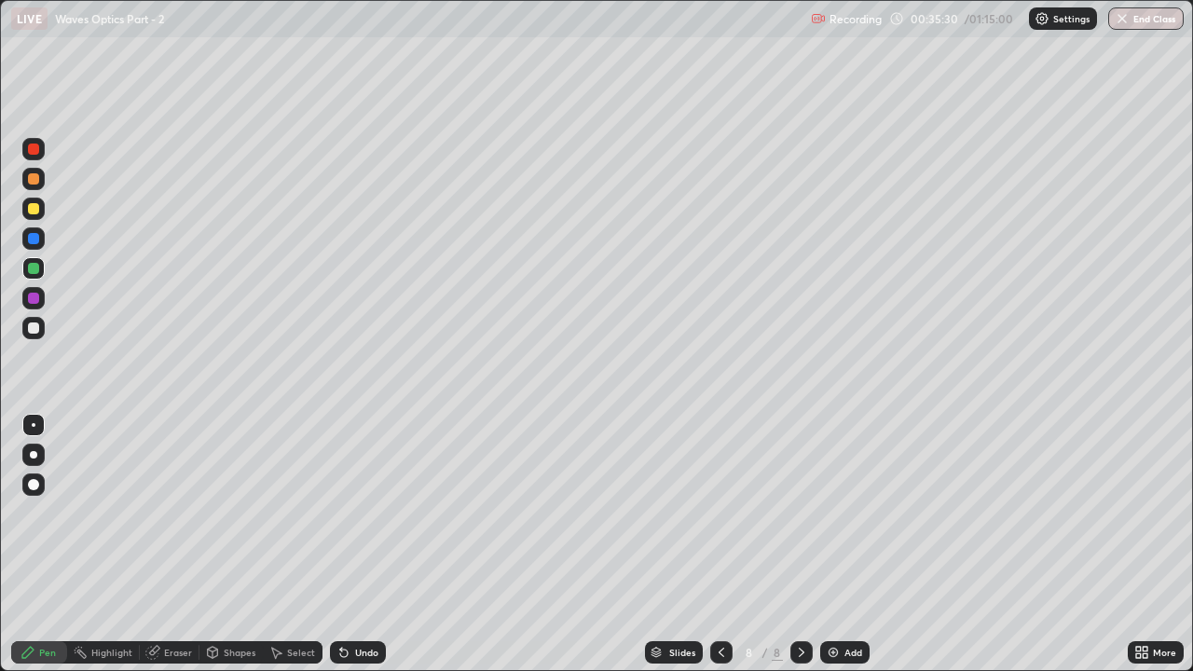
click at [834, 513] on img at bounding box center [833, 652] width 15 height 15
click at [169, 513] on div "Eraser" at bounding box center [170, 652] width 60 height 22
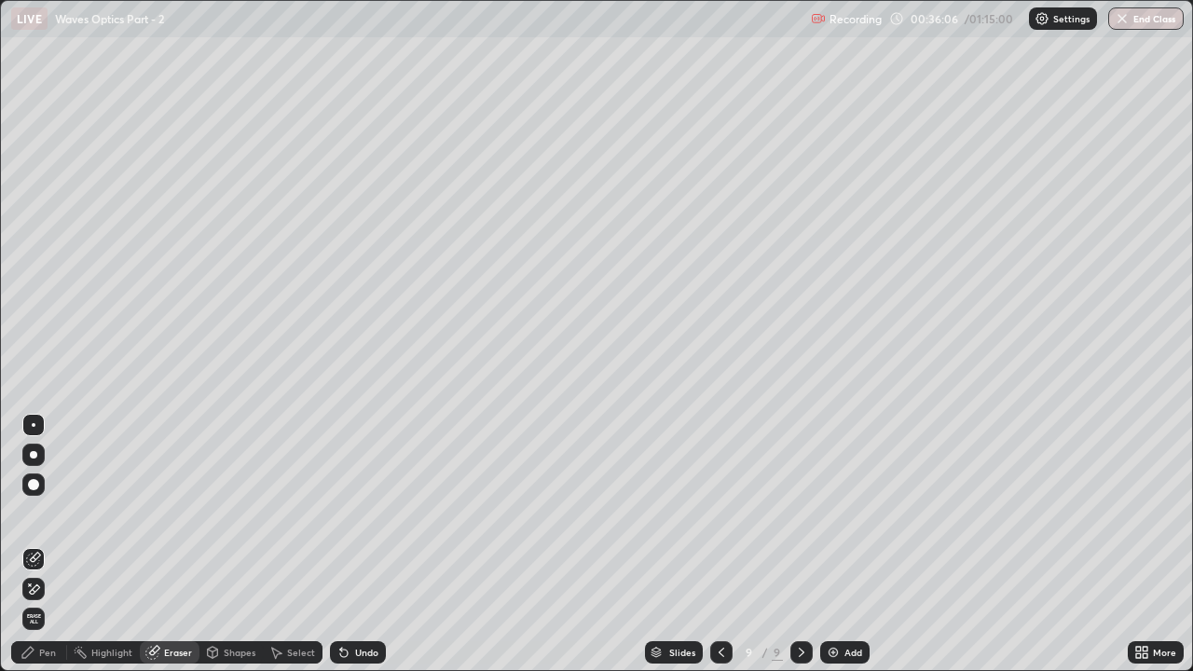
click at [32, 513] on icon at bounding box center [35, 589] width 10 height 9
click at [39, 513] on div "Pen" at bounding box center [47, 652] width 17 height 9
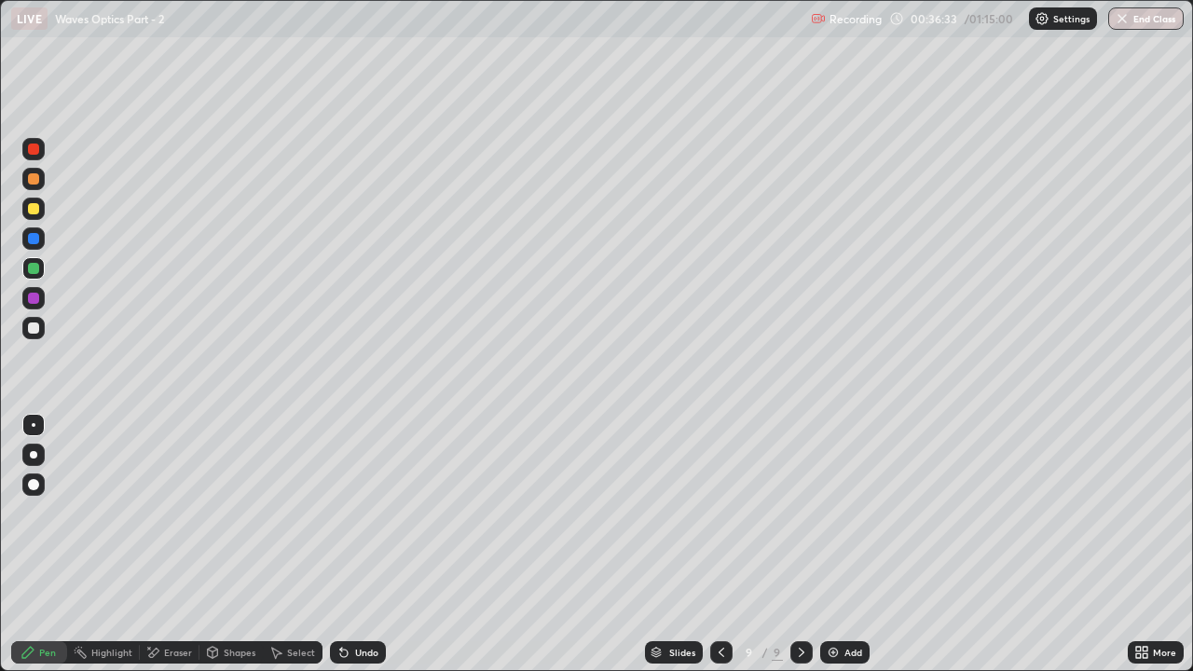
click at [37, 243] on div at bounding box center [33, 238] width 22 height 22
click at [34, 212] on div at bounding box center [33, 208] width 11 height 11
click at [341, 513] on icon at bounding box center [343, 653] width 7 height 7
click at [349, 513] on div "Undo" at bounding box center [358, 652] width 56 height 22
click at [34, 273] on div at bounding box center [33, 268] width 11 height 11
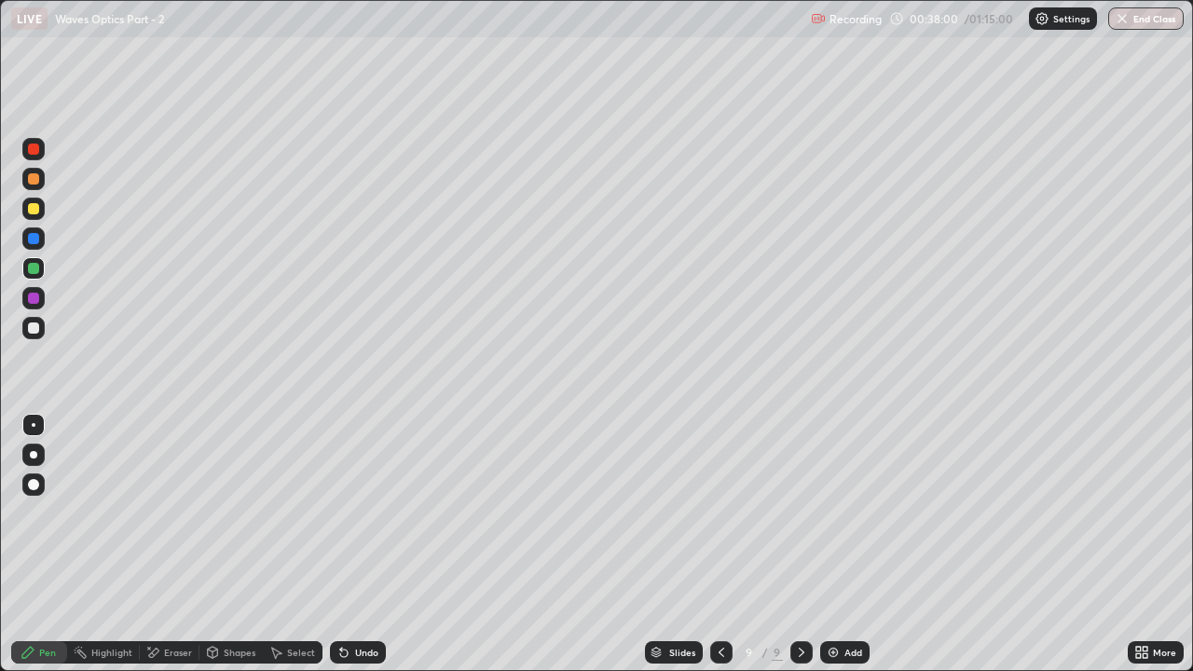
click at [799, 513] on icon at bounding box center [801, 652] width 15 height 15
click at [832, 513] on img at bounding box center [833, 652] width 15 height 15
click at [352, 513] on div "Undo" at bounding box center [358, 652] width 56 height 22
click at [341, 513] on icon at bounding box center [343, 653] width 7 height 7
click at [332, 513] on div "Undo" at bounding box center [358, 652] width 56 height 22
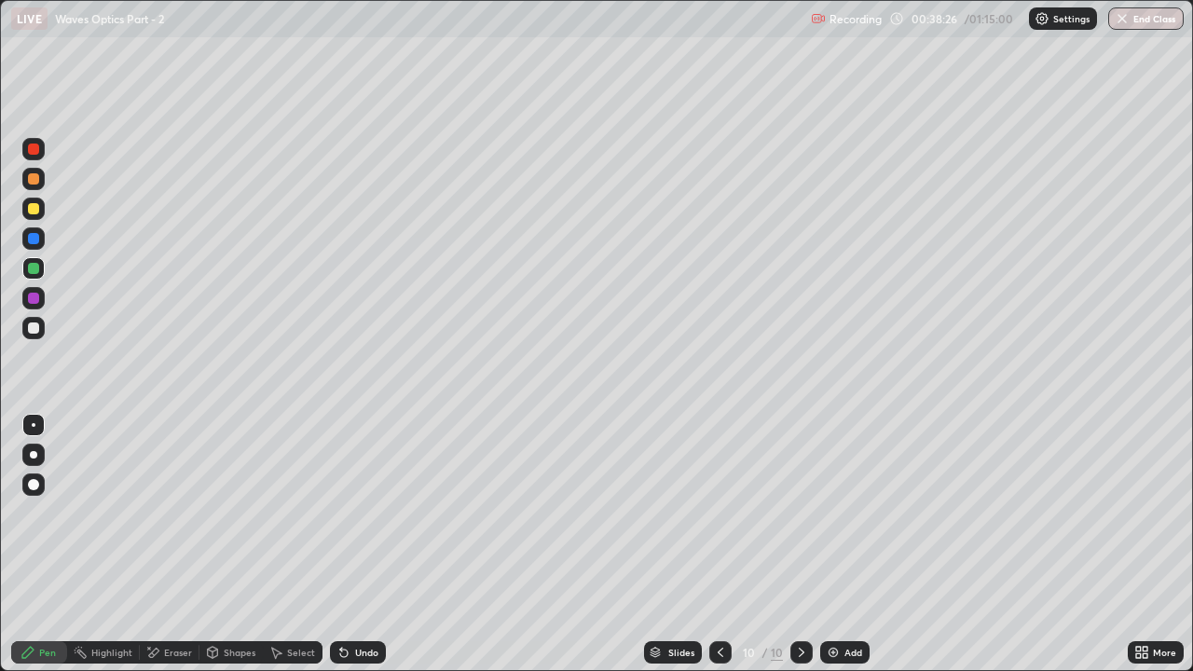
click at [340, 513] on icon at bounding box center [343, 653] width 7 height 7
click at [27, 238] on div at bounding box center [33, 238] width 22 height 22
click at [33, 241] on div at bounding box center [33, 238] width 11 height 11
click at [37, 269] on div at bounding box center [33, 268] width 11 height 11
click at [40, 240] on div at bounding box center [33, 238] width 22 height 22
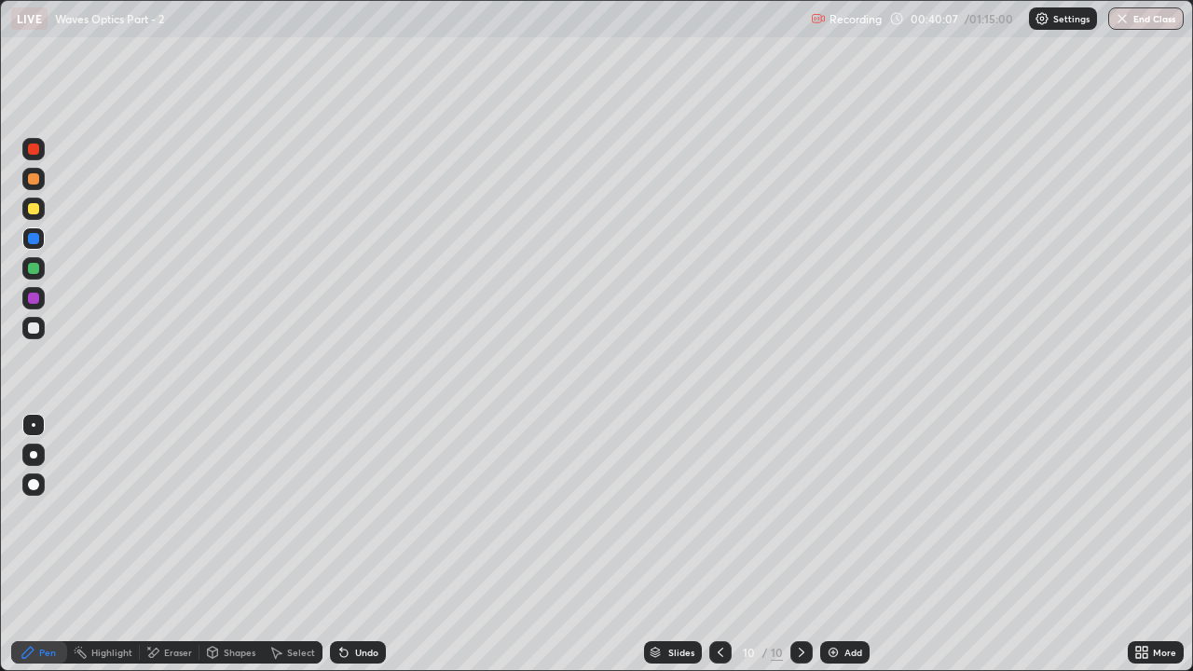
click at [720, 513] on icon at bounding box center [720, 652] width 15 height 15
click at [32, 300] on div at bounding box center [33, 298] width 11 height 11
click at [42, 263] on div at bounding box center [33, 268] width 22 height 22
click at [726, 513] on icon at bounding box center [720, 652] width 15 height 15
click at [800, 513] on icon at bounding box center [801, 652] width 15 height 15
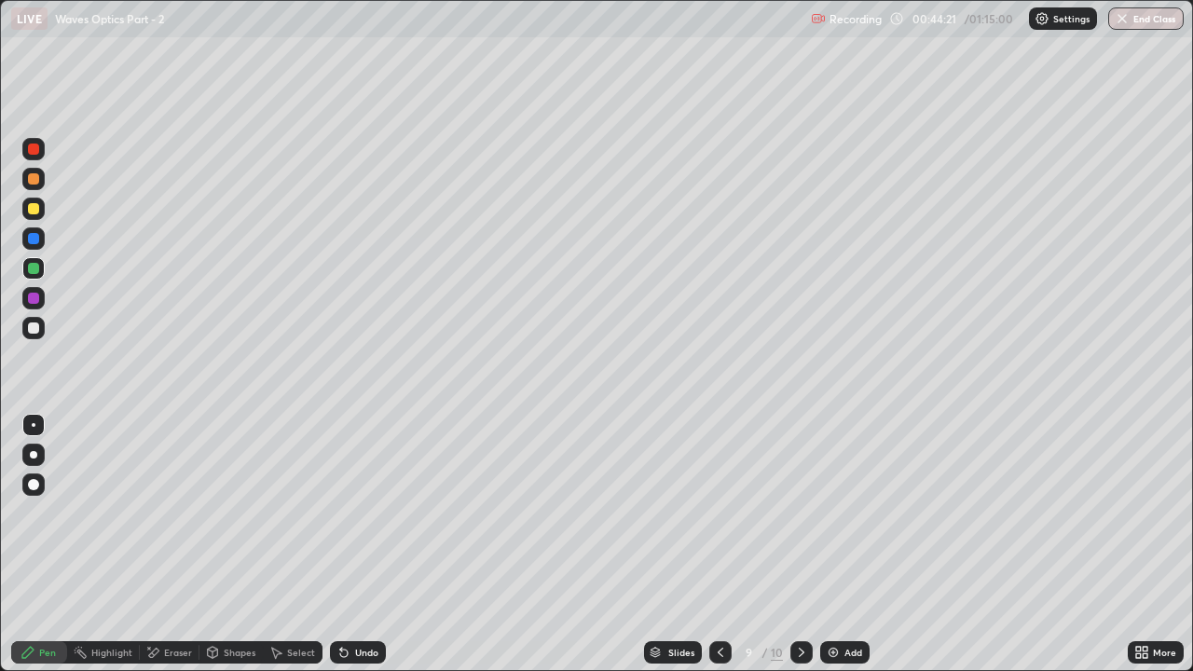
click at [798, 513] on icon at bounding box center [801, 652] width 15 height 15
click at [801, 513] on div at bounding box center [802, 652] width 22 height 22
click at [834, 513] on img at bounding box center [833, 652] width 15 height 15
click at [349, 513] on div "Undo" at bounding box center [358, 652] width 56 height 22
click at [45, 315] on div at bounding box center [34, 328] width 30 height 30
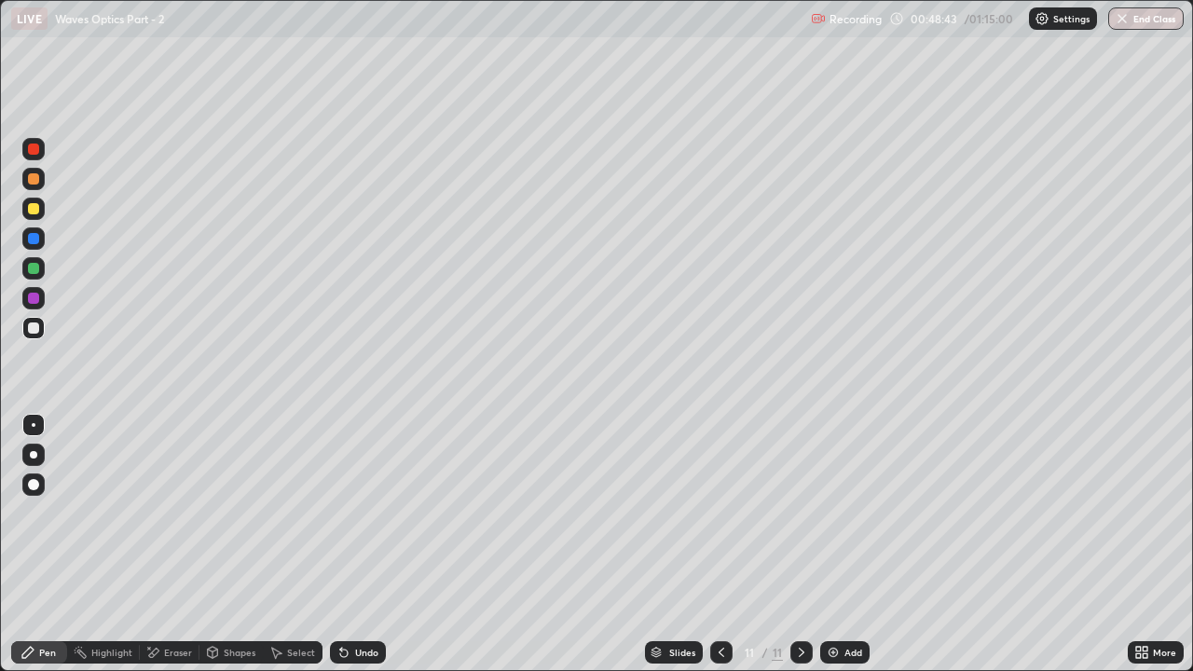
click at [362, 513] on div "Undo" at bounding box center [366, 652] width 23 height 9
click at [35, 266] on div at bounding box center [33, 268] width 11 height 11
click at [362, 513] on div "Undo" at bounding box center [366, 652] width 23 height 9
click at [719, 513] on div at bounding box center [721, 652] width 22 height 22
click at [803, 513] on icon at bounding box center [801, 652] width 15 height 15
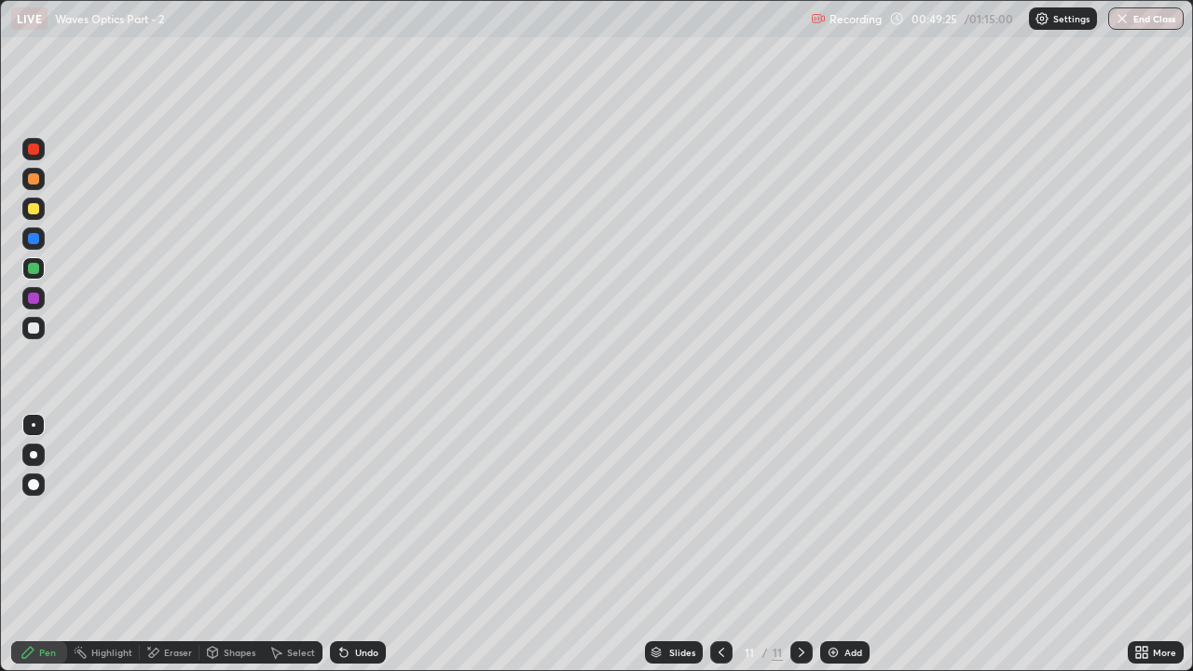
click at [719, 513] on icon at bounding box center [721, 652] width 15 height 15
click at [719, 513] on div at bounding box center [721, 652] width 22 height 22
click at [800, 513] on icon at bounding box center [801, 652] width 15 height 15
click at [801, 513] on icon at bounding box center [801, 652] width 15 height 15
click at [800, 513] on icon at bounding box center [801, 652] width 15 height 15
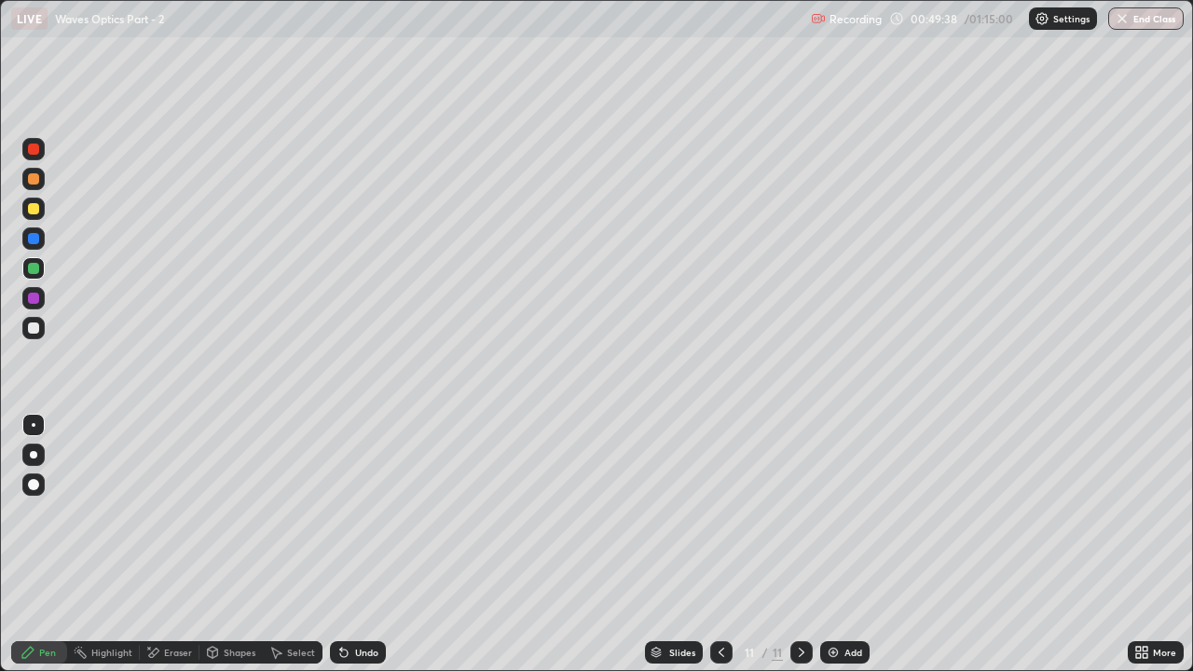
click at [42, 304] on div at bounding box center [33, 298] width 22 height 22
click at [800, 513] on icon at bounding box center [801, 652] width 15 height 15
click at [807, 513] on div at bounding box center [802, 652] width 22 height 22
click at [831, 513] on img at bounding box center [833, 652] width 15 height 15
click at [44, 323] on div at bounding box center [33, 328] width 22 height 22
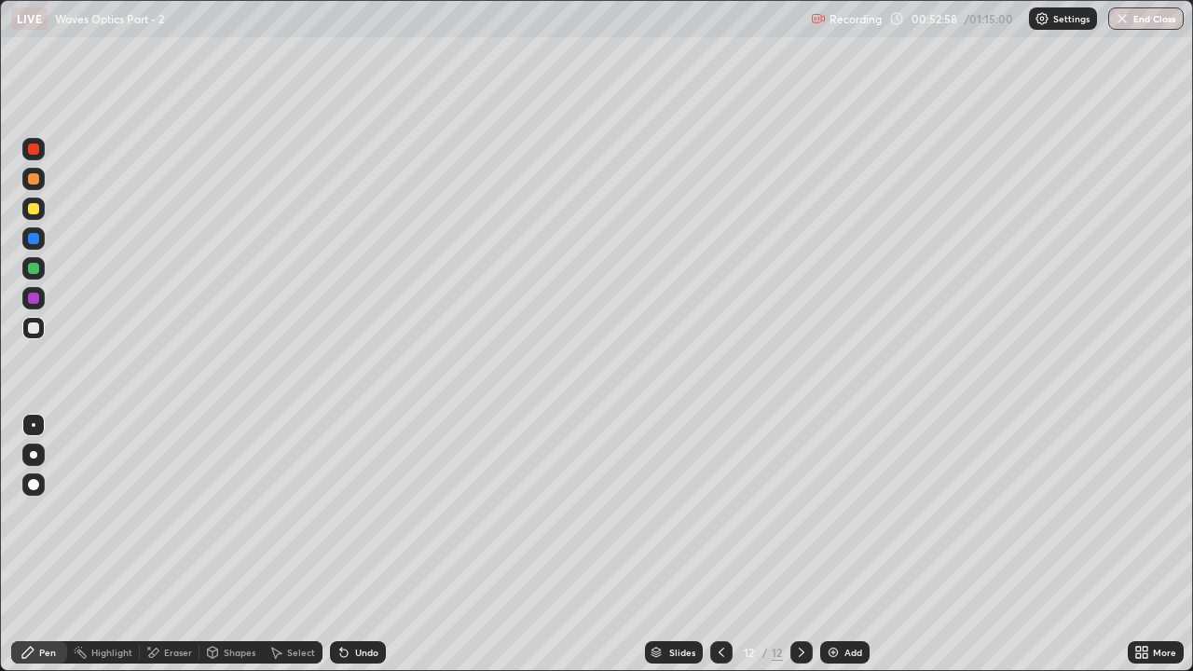
click at [34, 294] on div at bounding box center [33, 298] width 11 height 11
click at [178, 513] on div "Eraser" at bounding box center [178, 652] width 28 height 9
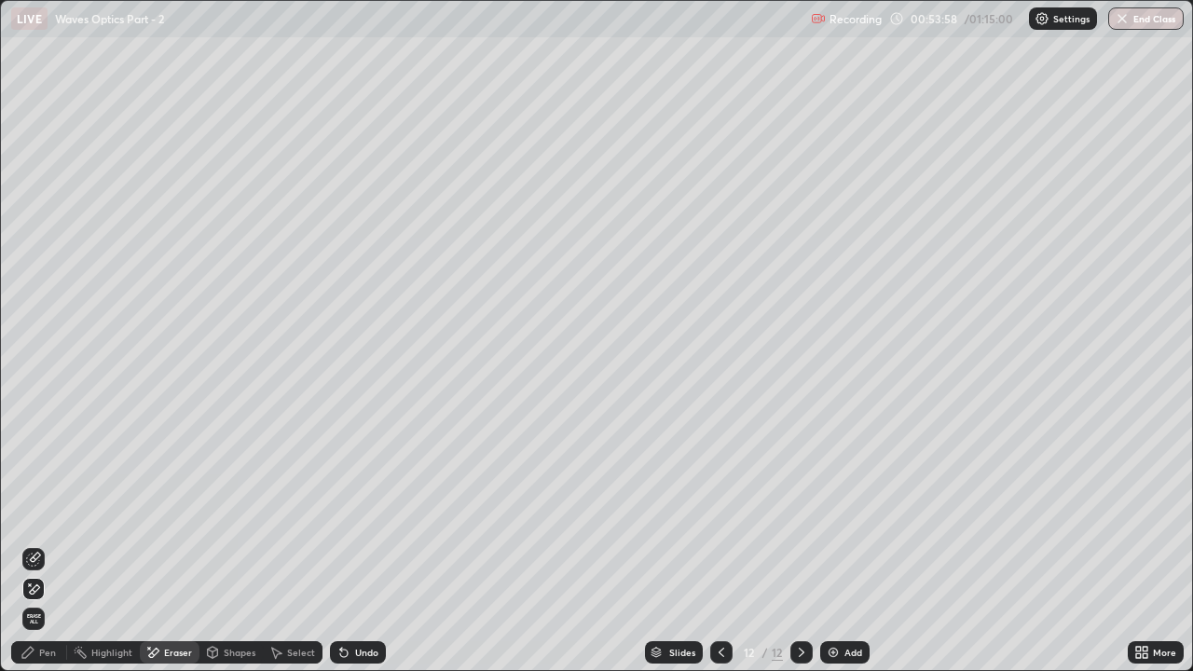
click at [51, 513] on div "Pen" at bounding box center [47, 652] width 17 height 9
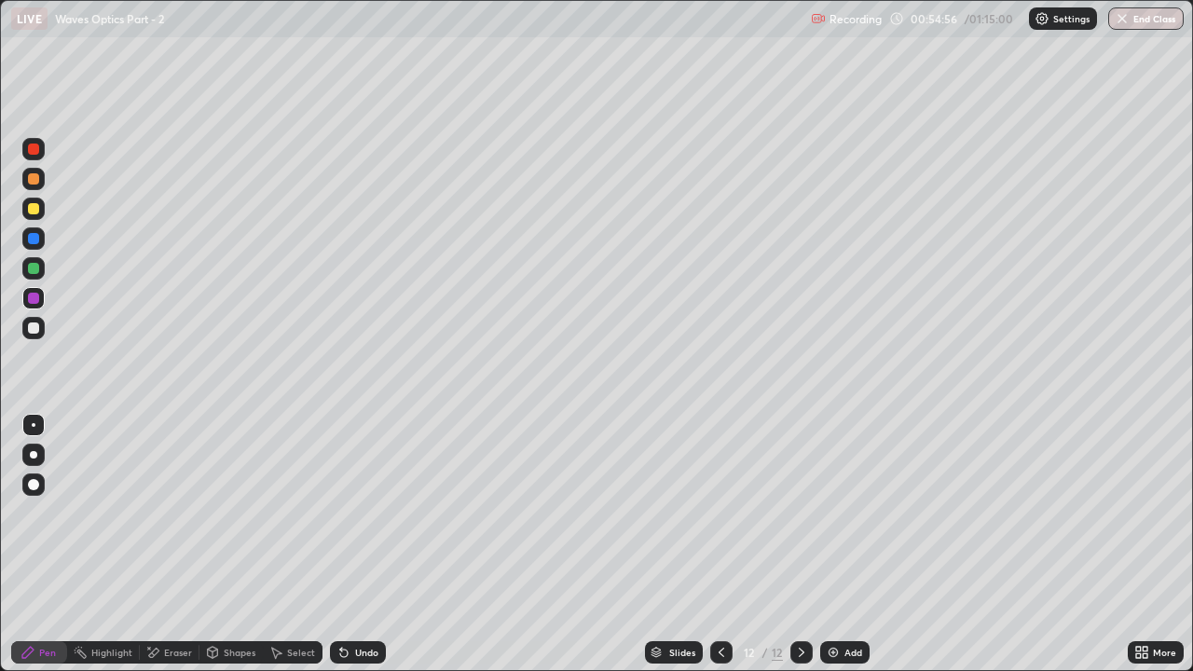
click at [172, 513] on div "Eraser" at bounding box center [178, 652] width 28 height 9
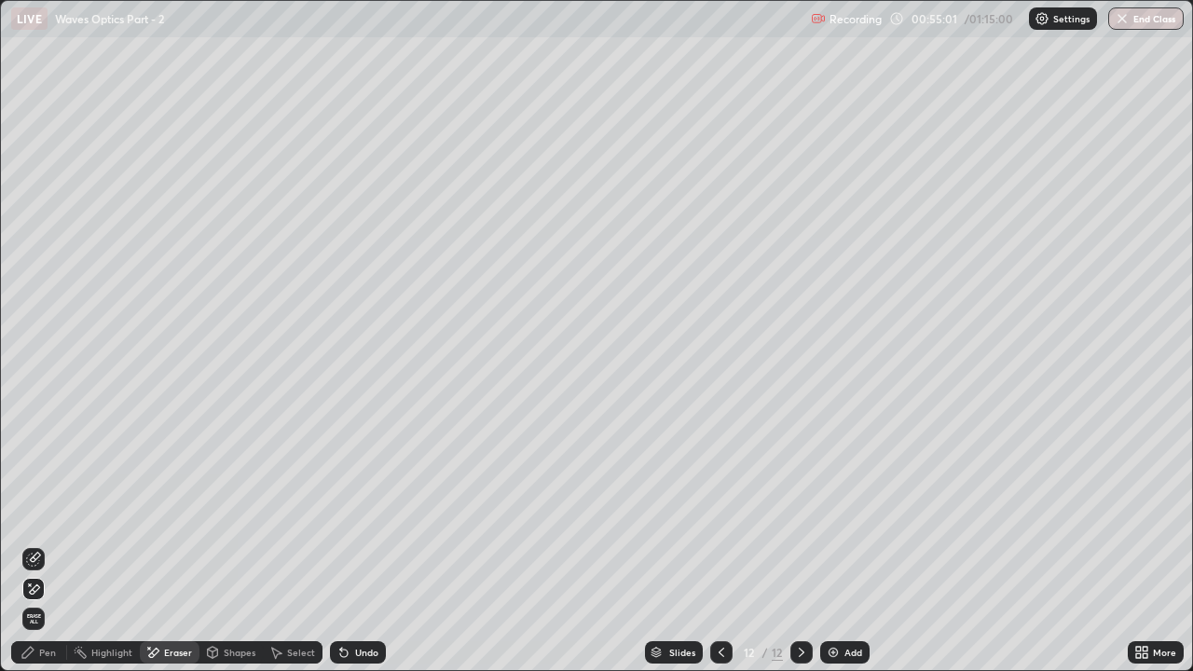
click at [46, 513] on div "Pen" at bounding box center [47, 652] width 17 height 9
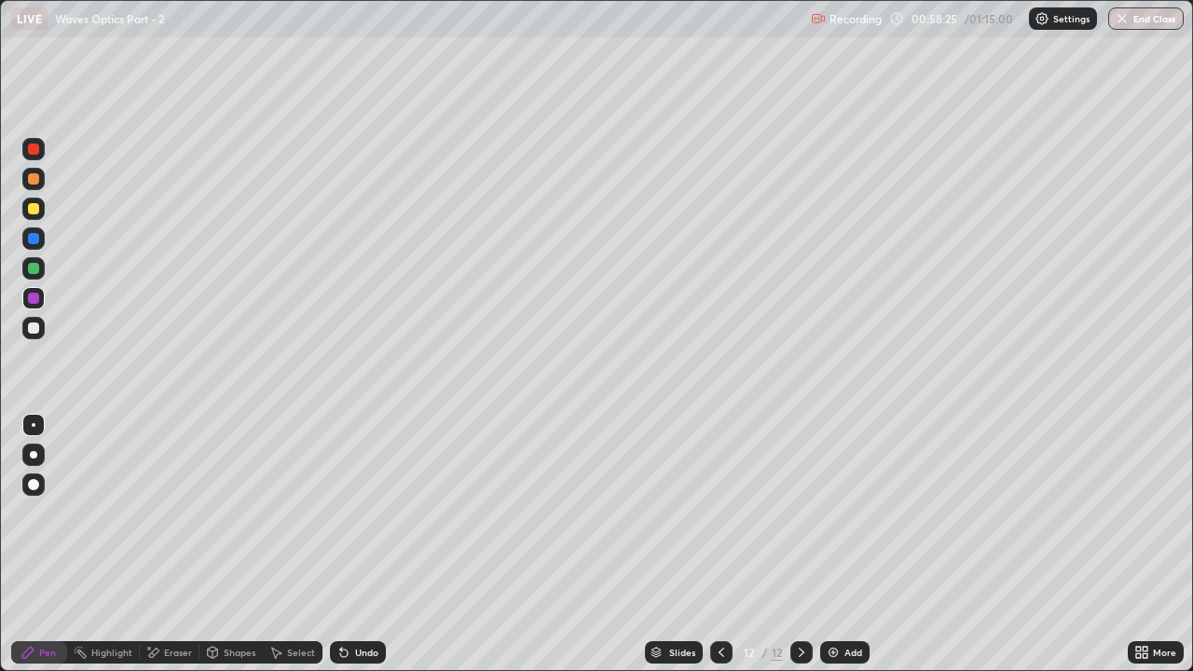
click at [363, 513] on div "Undo" at bounding box center [358, 652] width 56 height 22
click at [357, 513] on div "Undo" at bounding box center [358, 652] width 56 height 22
click at [345, 513] on icon at bounding box center [344, 652] width 15 height 15
click at [800, 513] on icon at bounding box center [801, 652] width 15 height 15
click at [33, 338] on div at bounding box center [33, 328] width 22 height 22
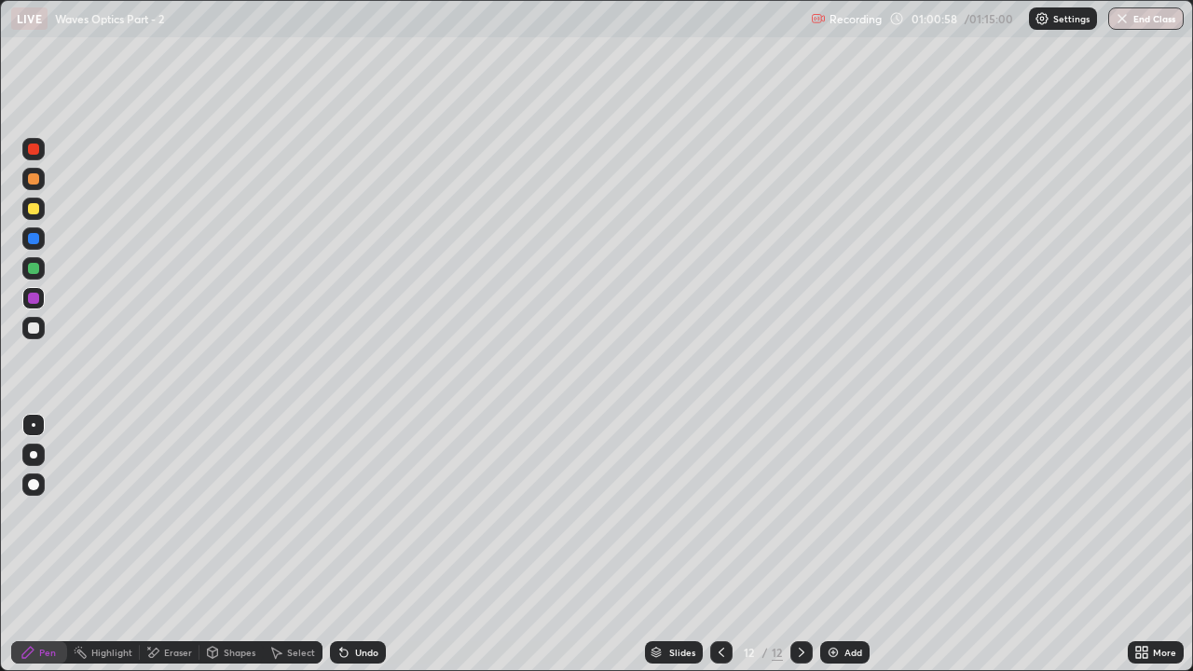
click at [33, 338] on div at bounding box center [33, 328] width 22 height 22
click at [34, 269] on div at bounding box center [33, 268] width 11 height 11
click at [829, 513] on img at bounding box center [833, 652] width 15 height 15
click at [800, 513] on icon at bounding box center [801, 652] width 15 height 15
click at [841, 513] on div "Add" at bounding box center [844, 652] width 49 height 22
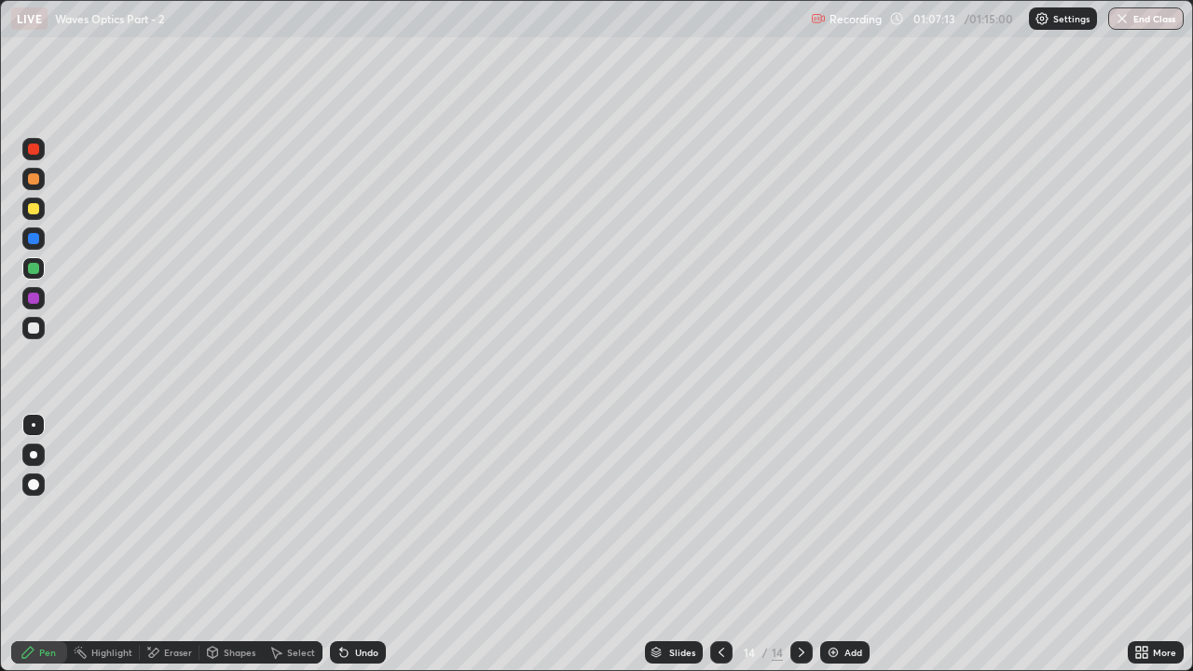
click at [34, 328] on div at bounding box center [33, 328] width 11 height 11
click at [38, 326] on div at bounding box center [33, 328] width 11 height 11
click at [42, 295] on div at bounding box center [33, 298] width 22 height 22
click at [33, 234] on div at bounding box center [33, 238] width 11 height 11
click at [366, 513] on div "Undo" at bounding box center [366, 652] width 23 height 9
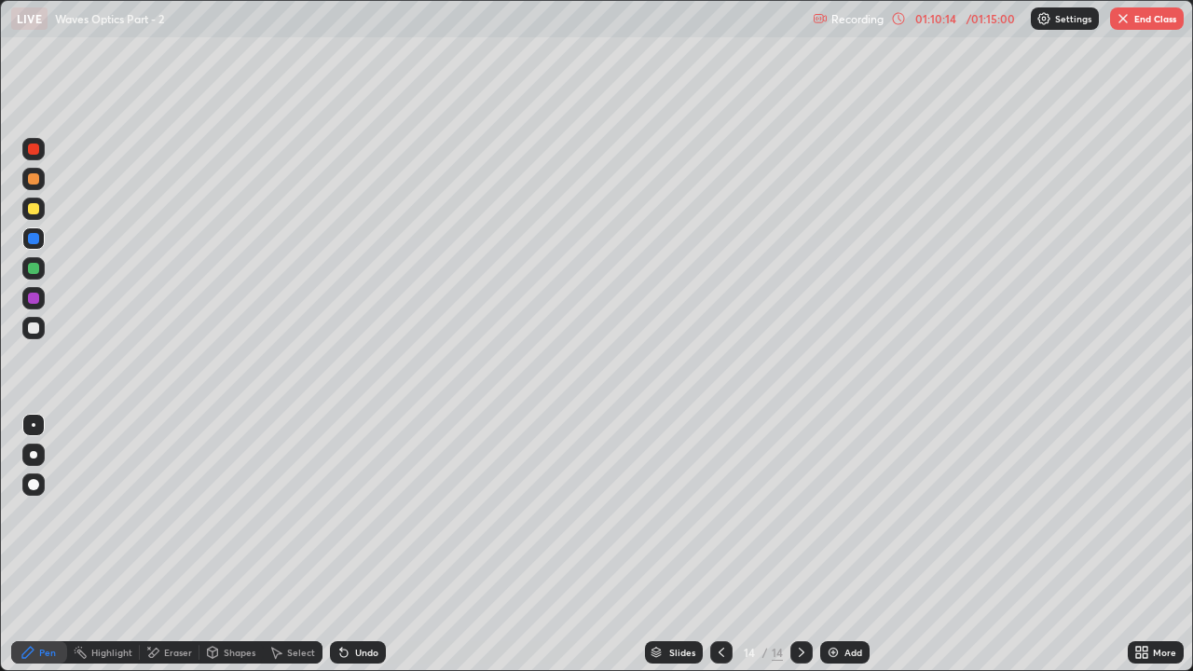
click at [38, 206] on div at bounding box center [33, 208] width 11 height 11
click at [345, 513] on icon at bounding box center [343, 653] width 7 height 7
click at [340, 513] on icon at bounding box center [341, 649] width 2 height 2
click at [366, 513] on div "Undo" at bounding box center [366, 652] width 23 height 9
click at [363, 513] on div "Undo" at bounding box center [366, 652] width 23 height 9
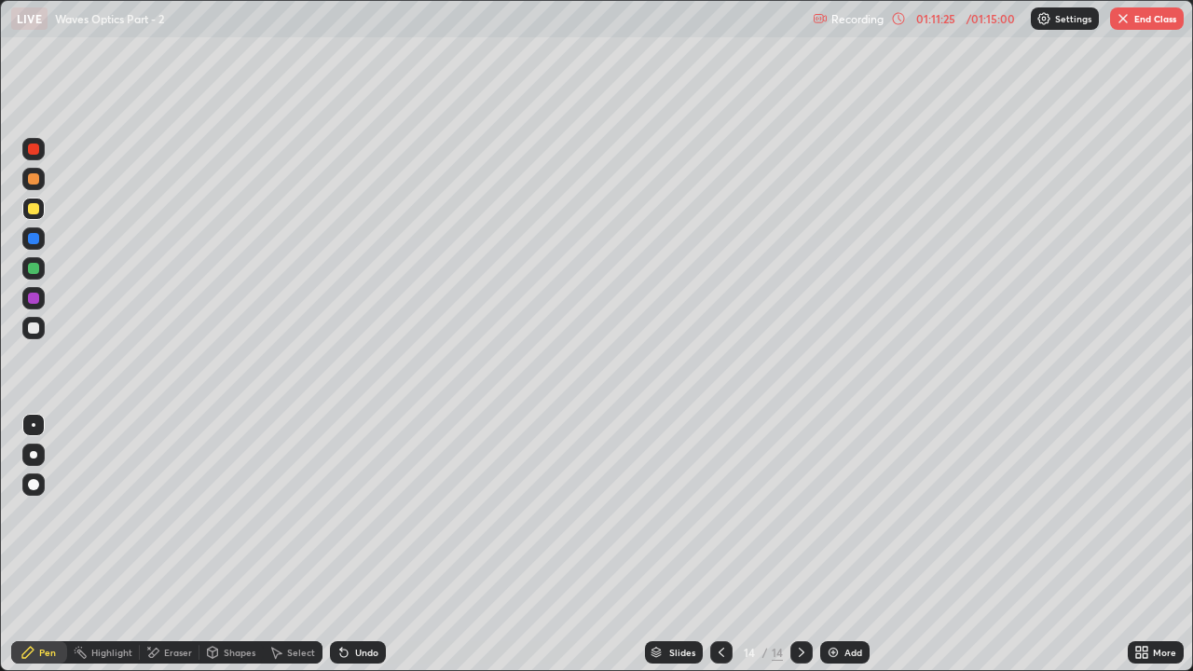
click at [358, 513] on div "Undo" at bounding box center [366, 652] width 23 height 9
click at [356, 513] on div "Undo" at bounding box center [366, 652] width 23 height 9
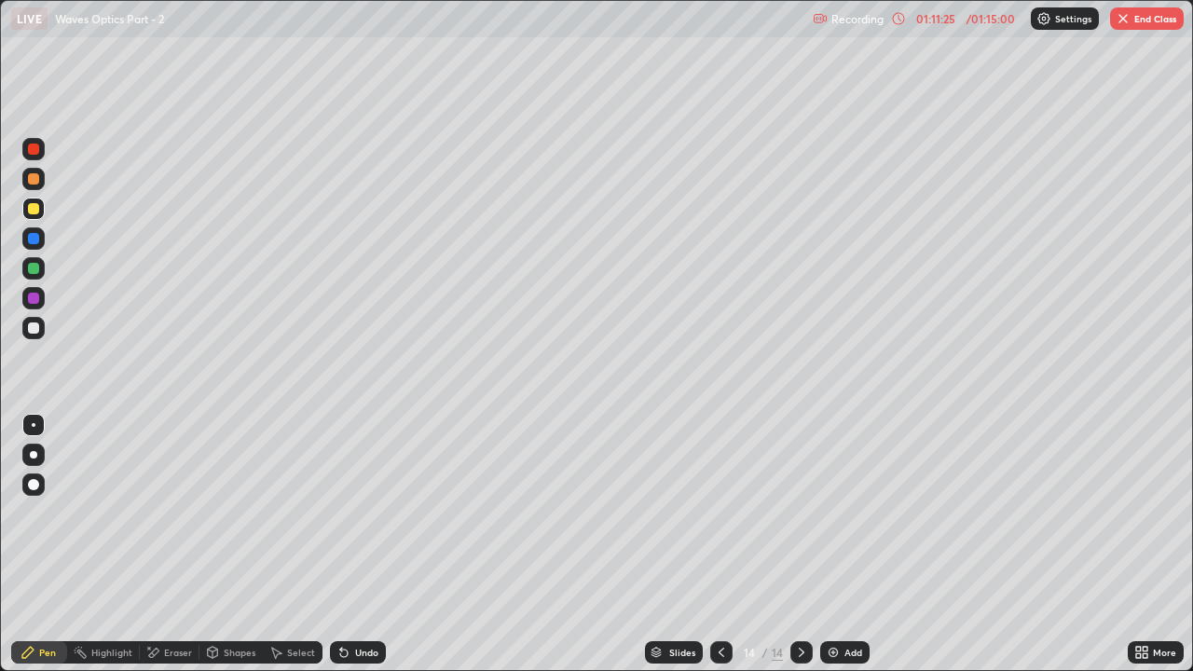
click at [359, 513] on div "Undo" at bounding box center [358, 652] width 56 height 22
click at [355, 513] on div "Undo" at bounding box center [358, 652] width 56 height 22
click at [355, 513] on div "Undo" at bounding box center [366, 652] width 23 height 9
click at [41, 236] on div at bounding box center [33, 238] width 22 height 22
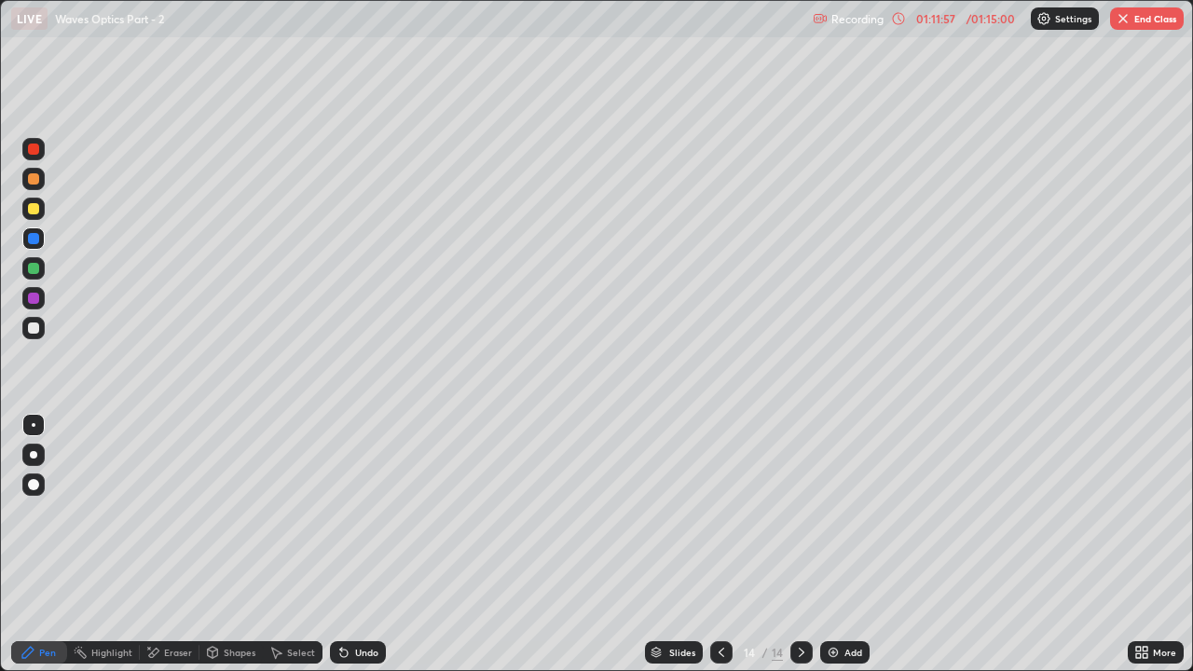
click at [365, 513] on div "Undo" at bounding box center [358, 652] width 56 height 22
click at [359, 513] on div "Undo" at bounding box center [358, 652] width 56 height 22
click at [363, 513] on div "Undo" at bounding box center [366, 652] width 23 height 9
click at [1147, 26] on button "End Class" at bounding box center [1147, 18] width 74 height 22
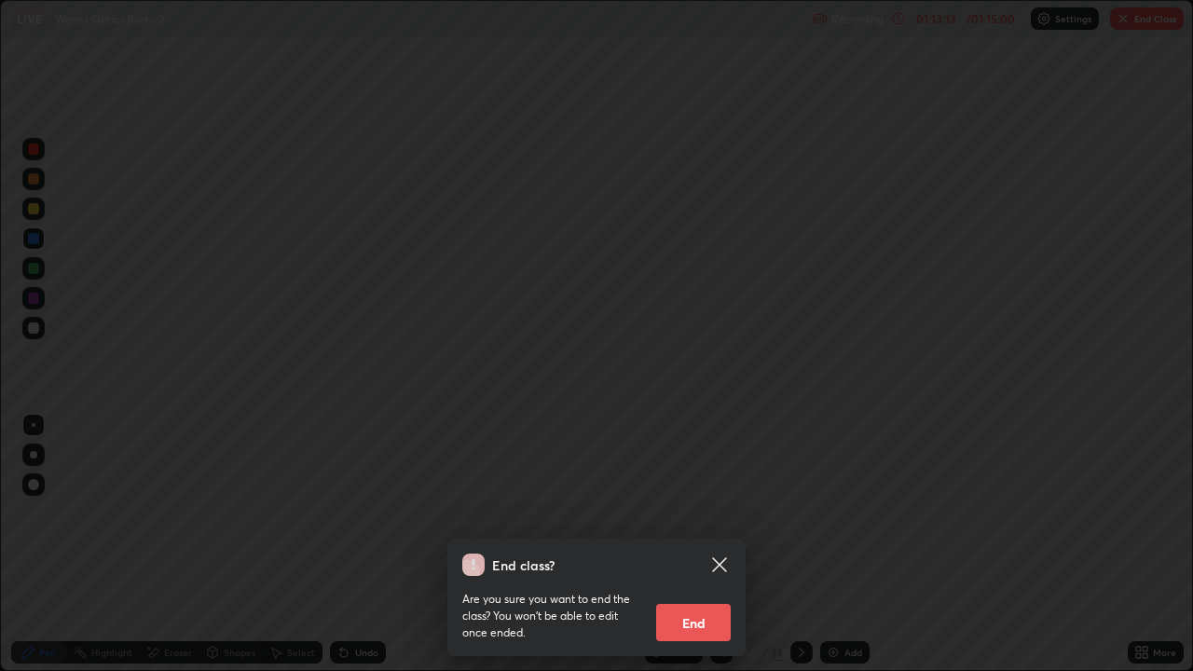
click at [695, 513] on button "End" at bounding box center [693, 622] width 75 height 37
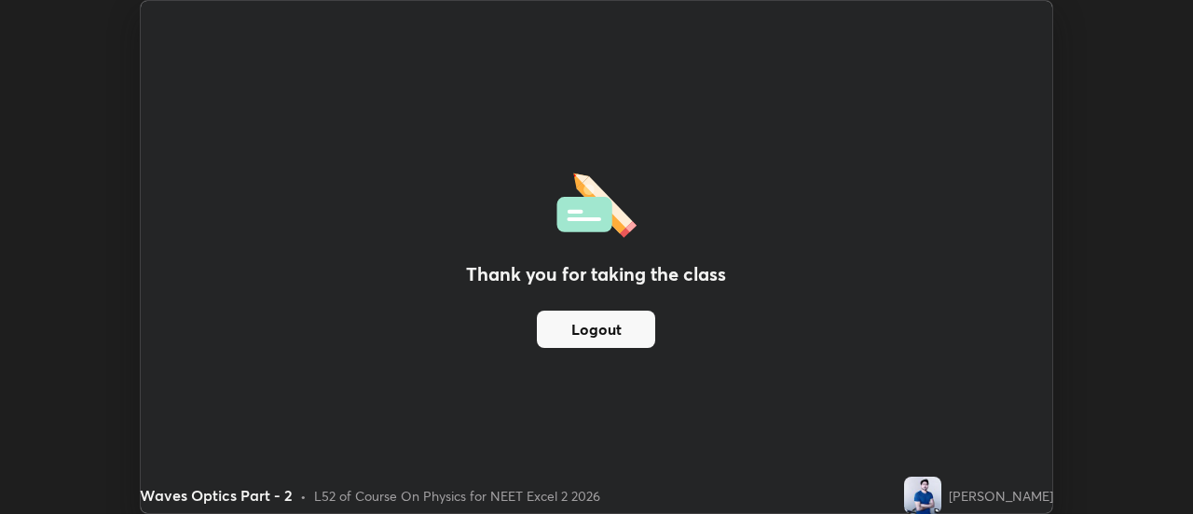
scroll to position [92723, 92044]
